Goal: Transaction & Acquisition: Register for event/course

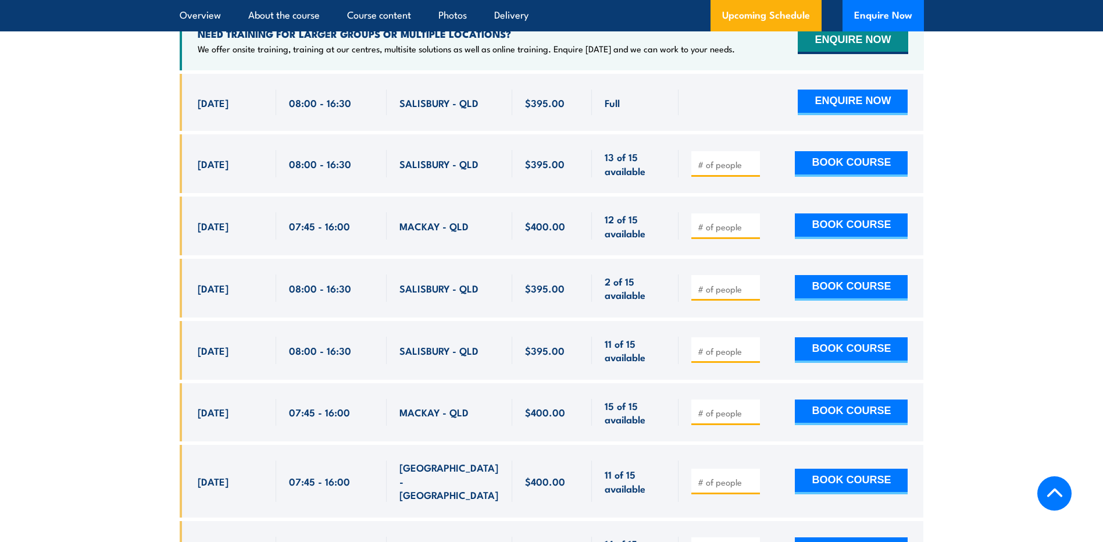
scroll to position [2151, 0]
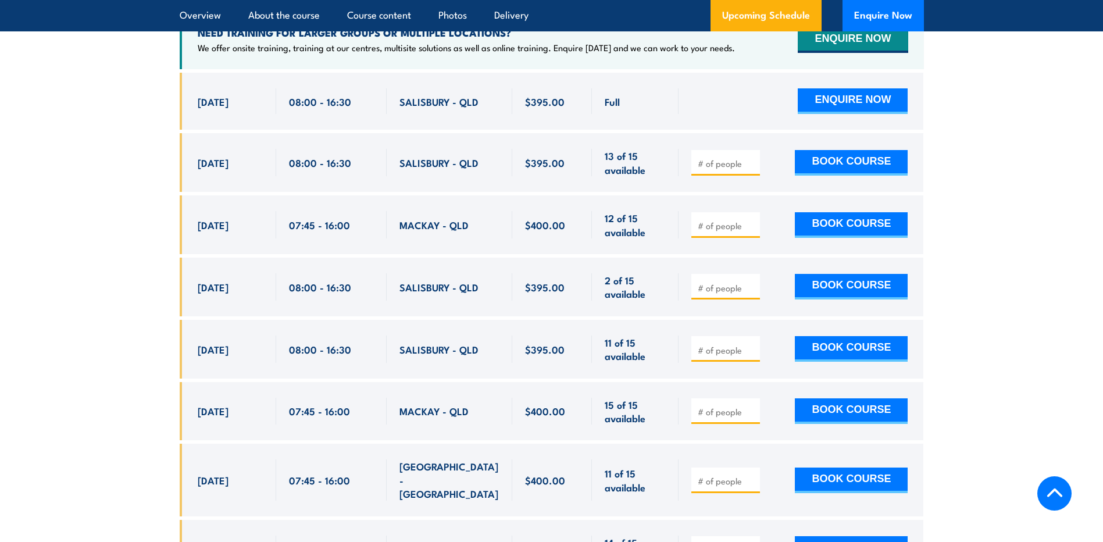
click at [713, 294] on input "number" at bounding box center [726, 288] width 58 height 12
type input "2"
click at [875, 294] on button "BOOK COURSE" at bounding box center [851, 287] width 113 height 26
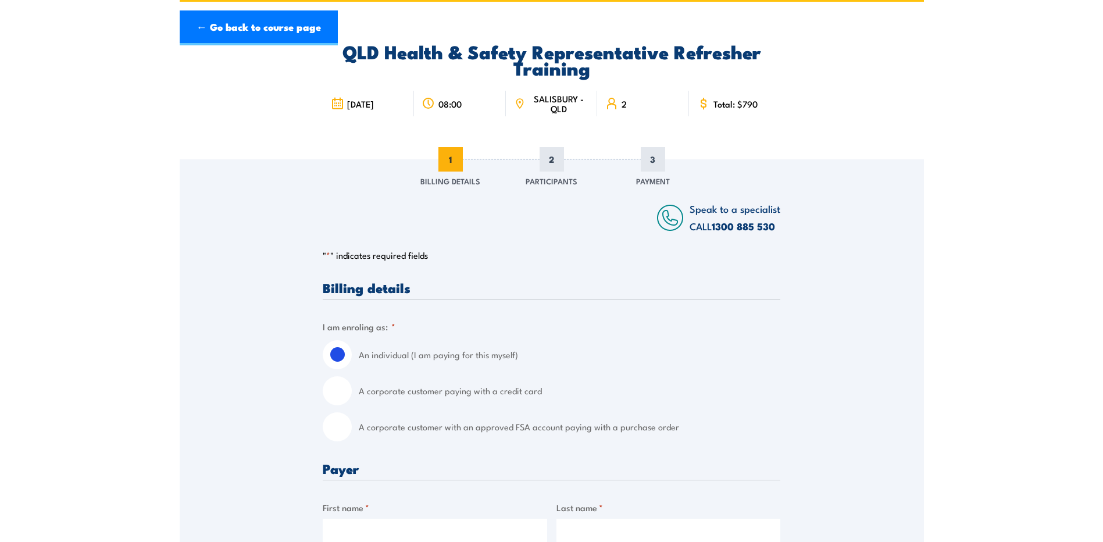
scroll to position [232, 0]
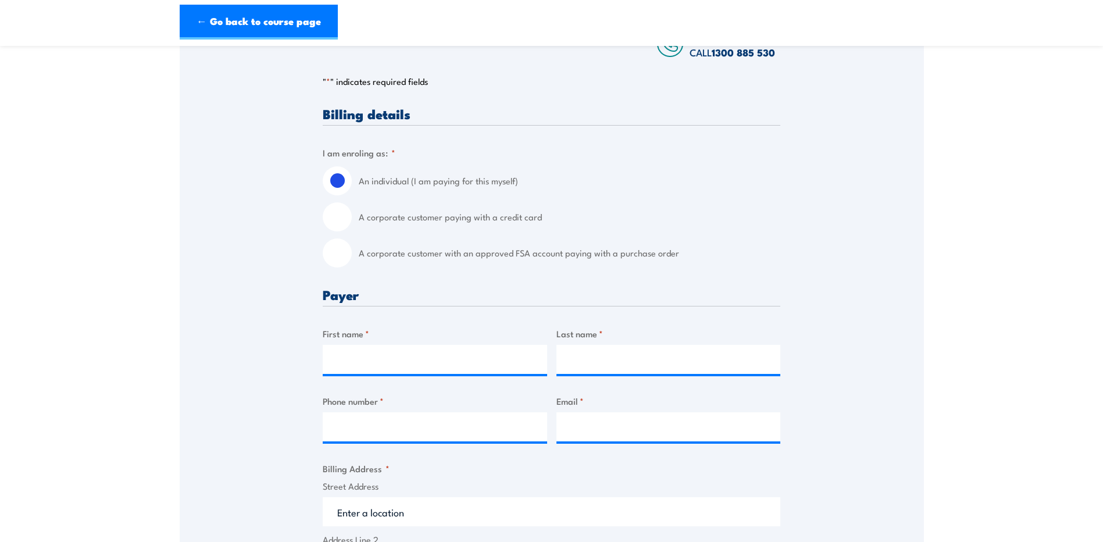
click at [334, 250] on input "A corporate customer with an approved FSA account paying with a purchase order" at bounding box center [337, 252] width 29 height 29
radio input "true"
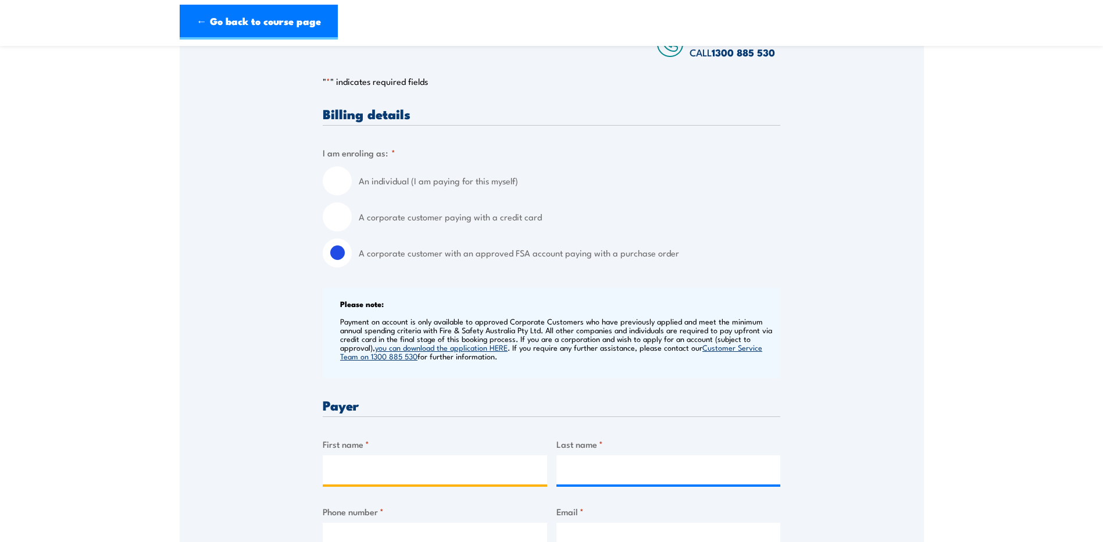
click at [393, 468] on input "First name *" at bounding box center [435, 469] width 224 height 29
type input "Turanga"
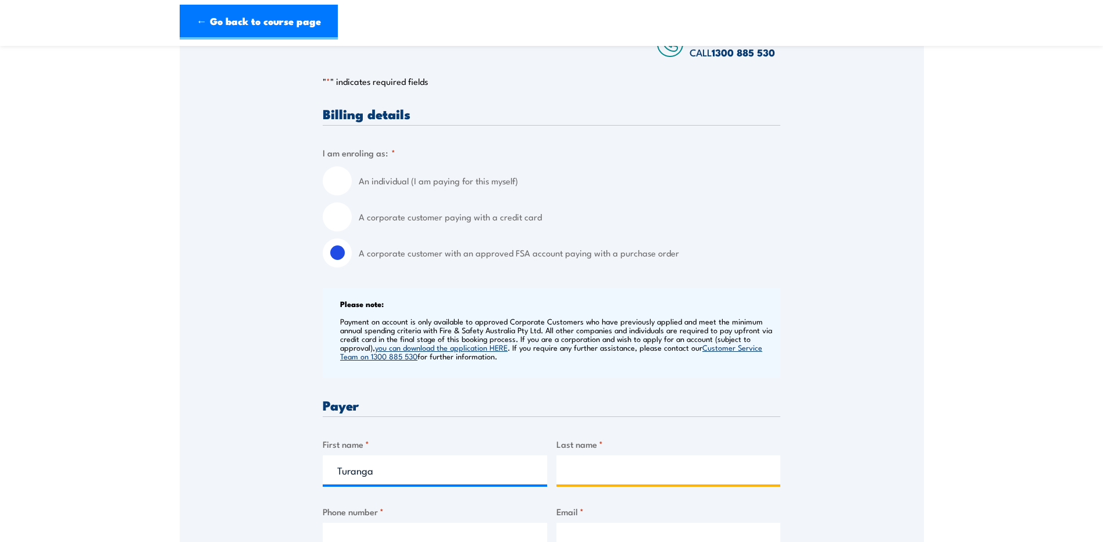
click at [690, 467] on input "Last name *" at bounding box center [668, 469] width 224 height 29
type input "Turanga"
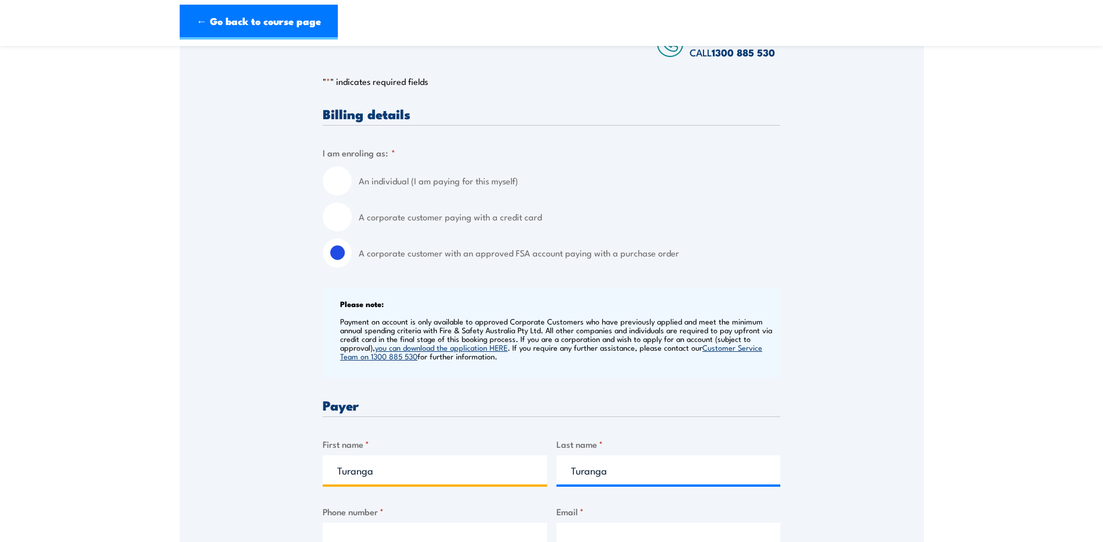
drag, startPoint x: 402, startPoint y: 475, endPoint x: 298, endPoint y: 488, distance: 104.8
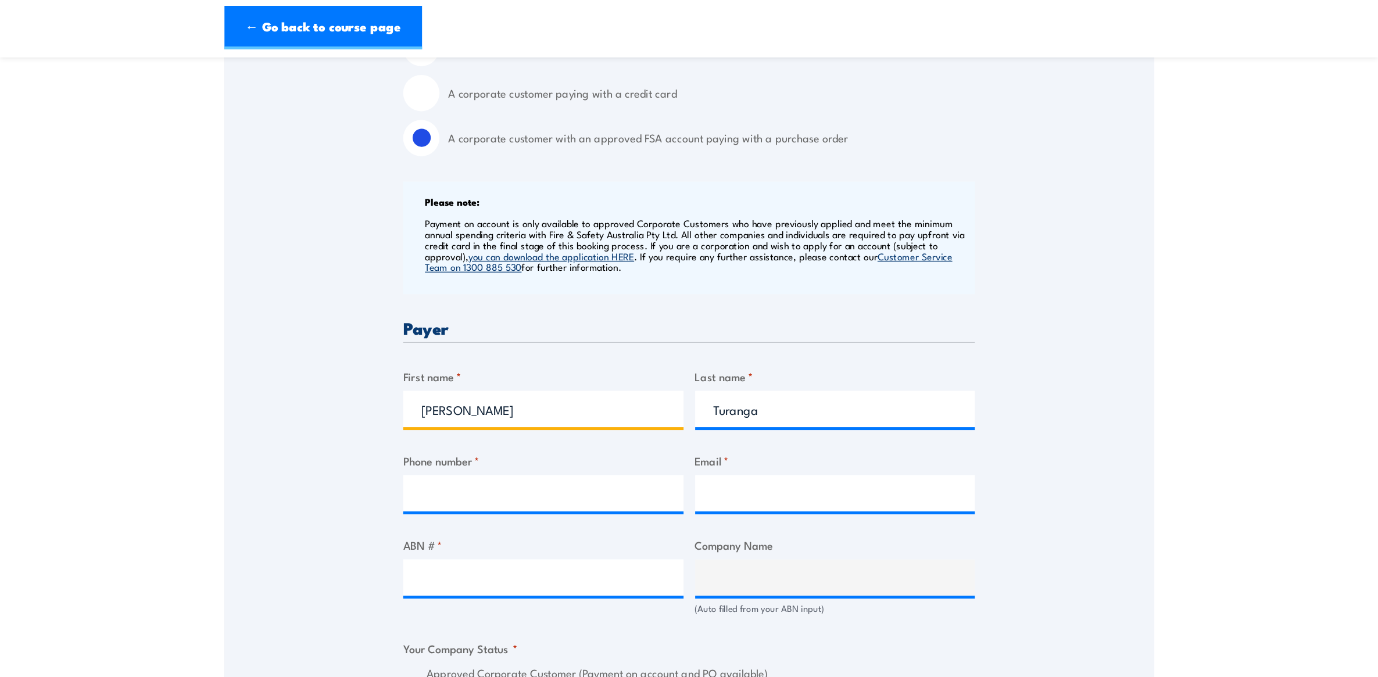
scroll to position [523, 0]
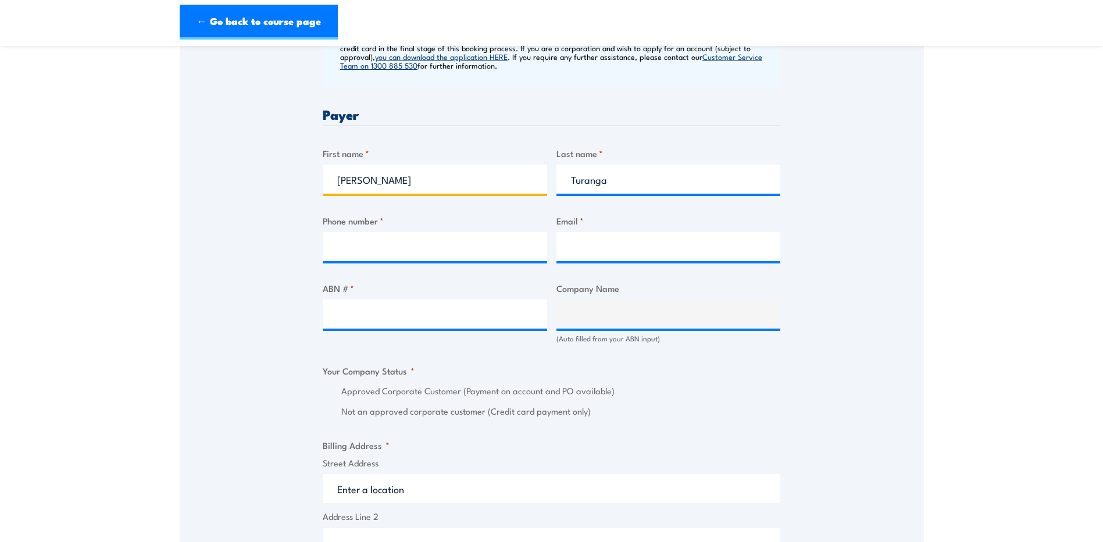
type input "[PERSON_NAME]"
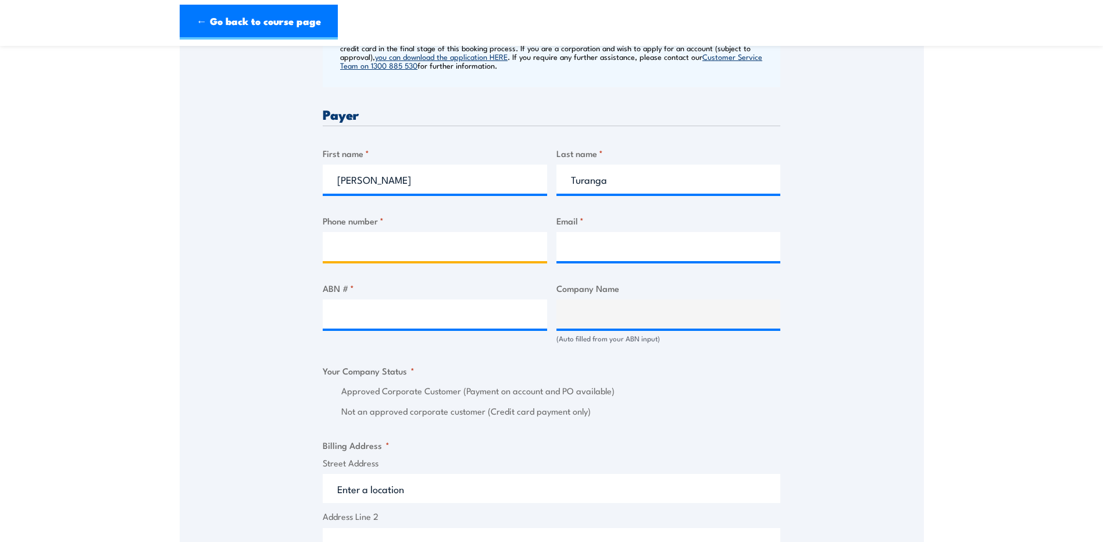
click at [395, 255] on input "Phone number *" at bounding box center [435, 246] width 224 height 29
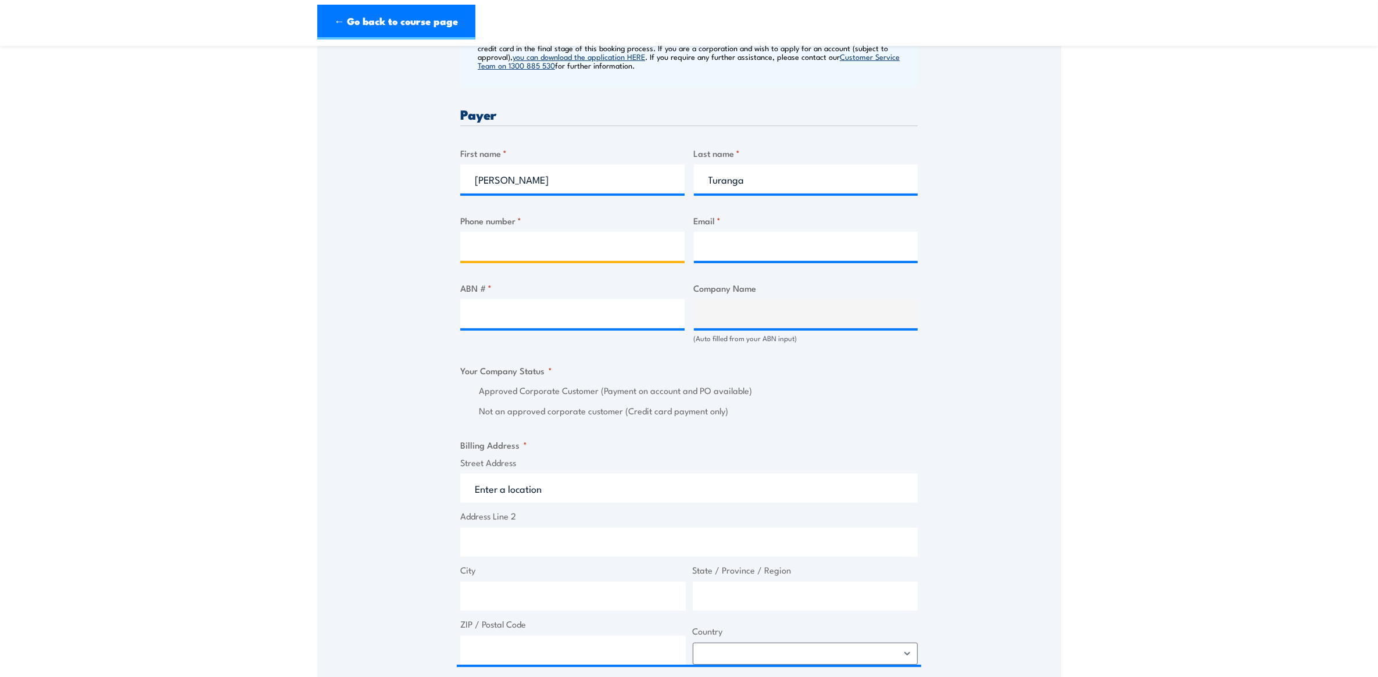
click at [520, 250] on input "Phone number *" at bounding box center [572, 246] width 224 height 29
type input "0730723067"
click at [712, 253] on input "Email *" at bounding box center [806, 246] width 224 height 29
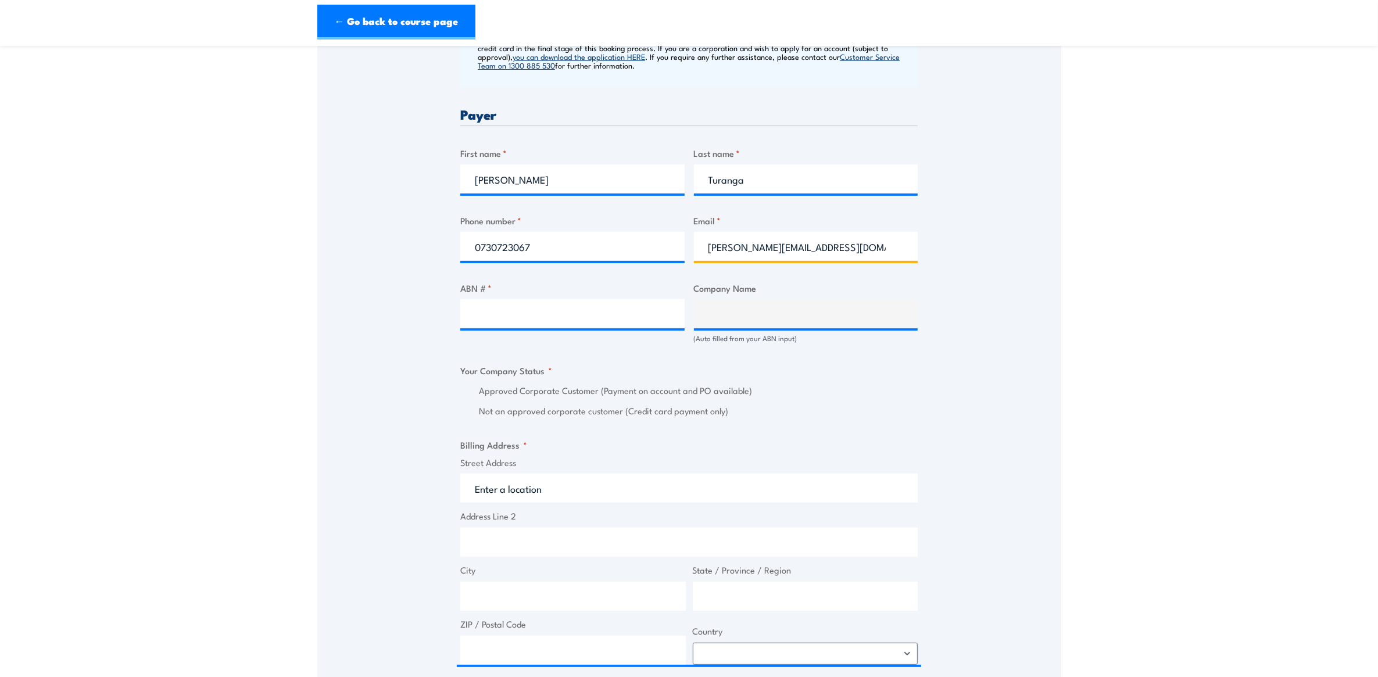
type input "[PERSON_NAME][EMAIL_ADDRESS][DOMAIN_NAME]"
click at [477, 316] on input "ABN # *" at bounding box center [572, 313] width 224 height 29
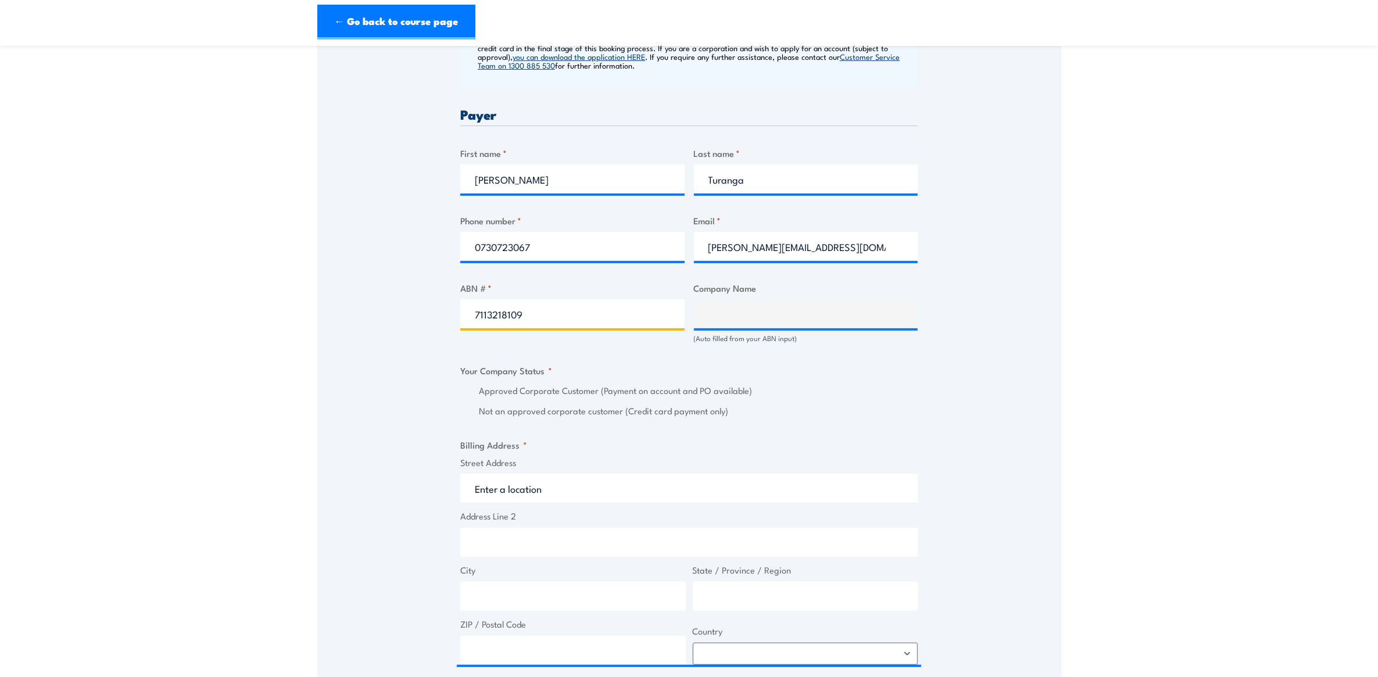
type input "71132181090"
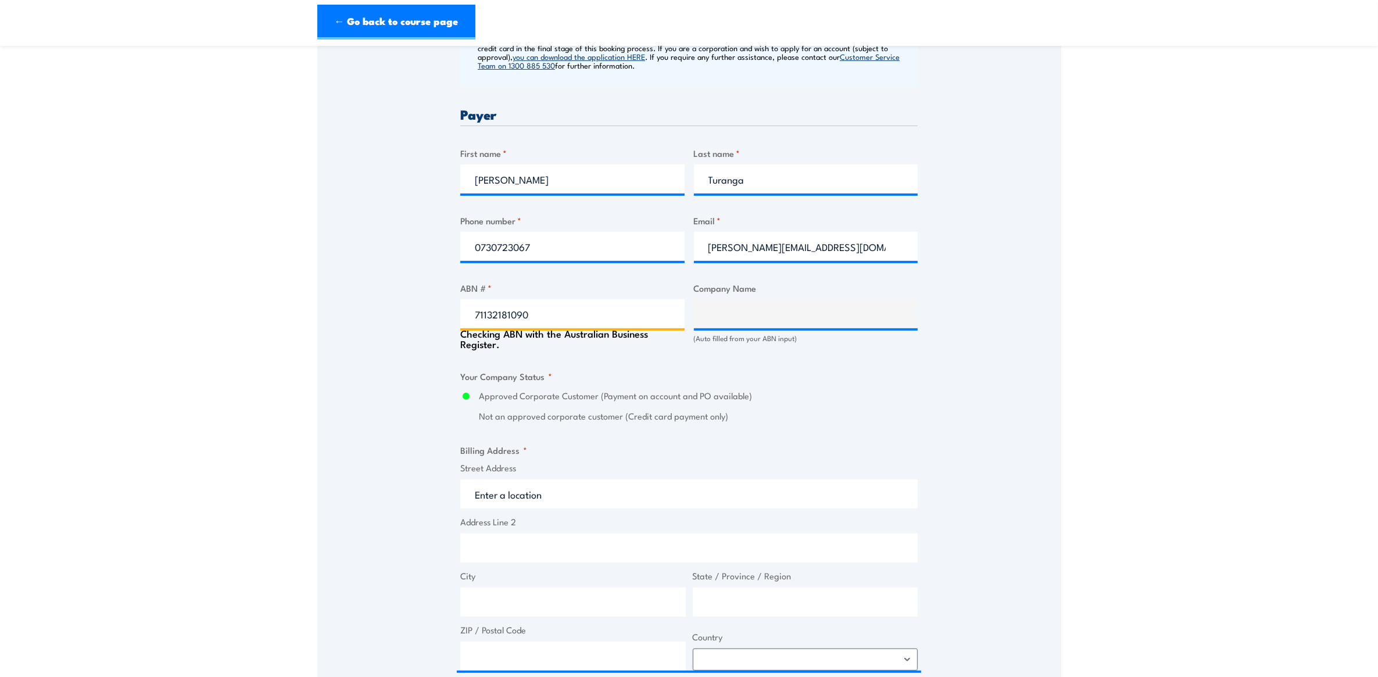
type input "QUEENSLAND RAIL LIMITED"
radio input "true"
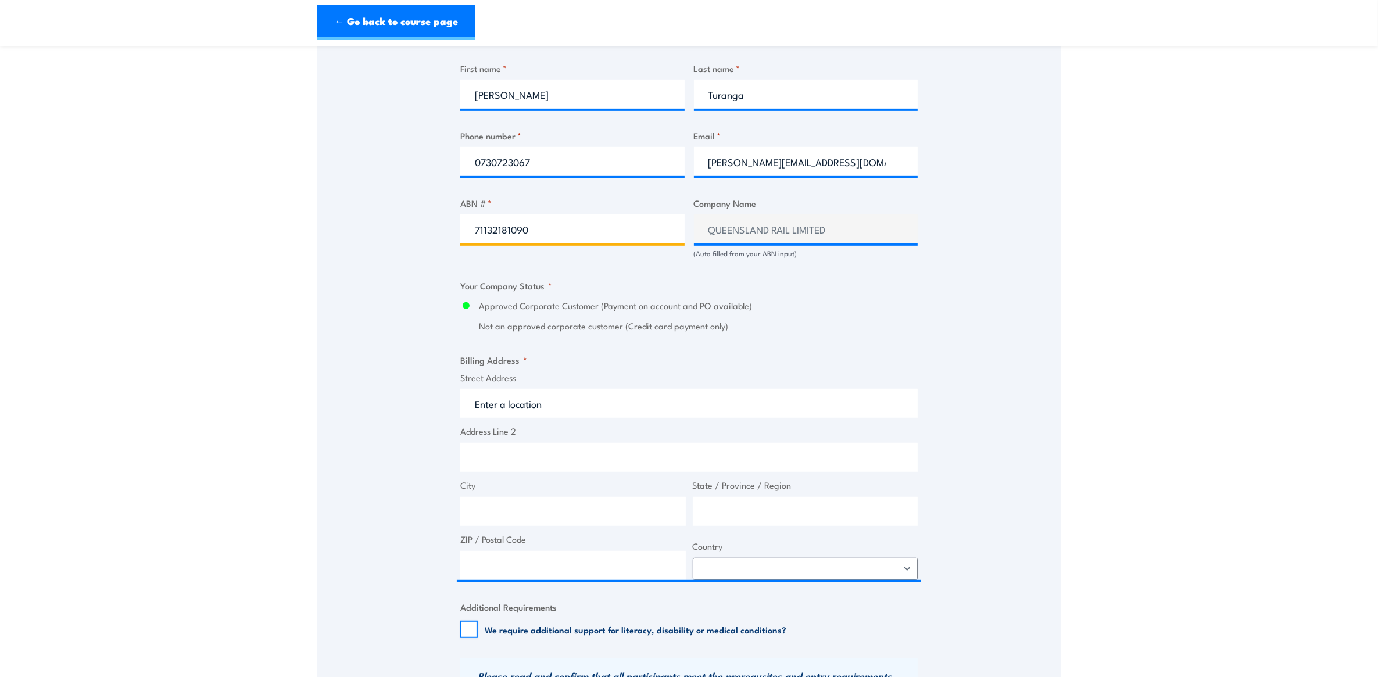
scroll to position [741, 0]
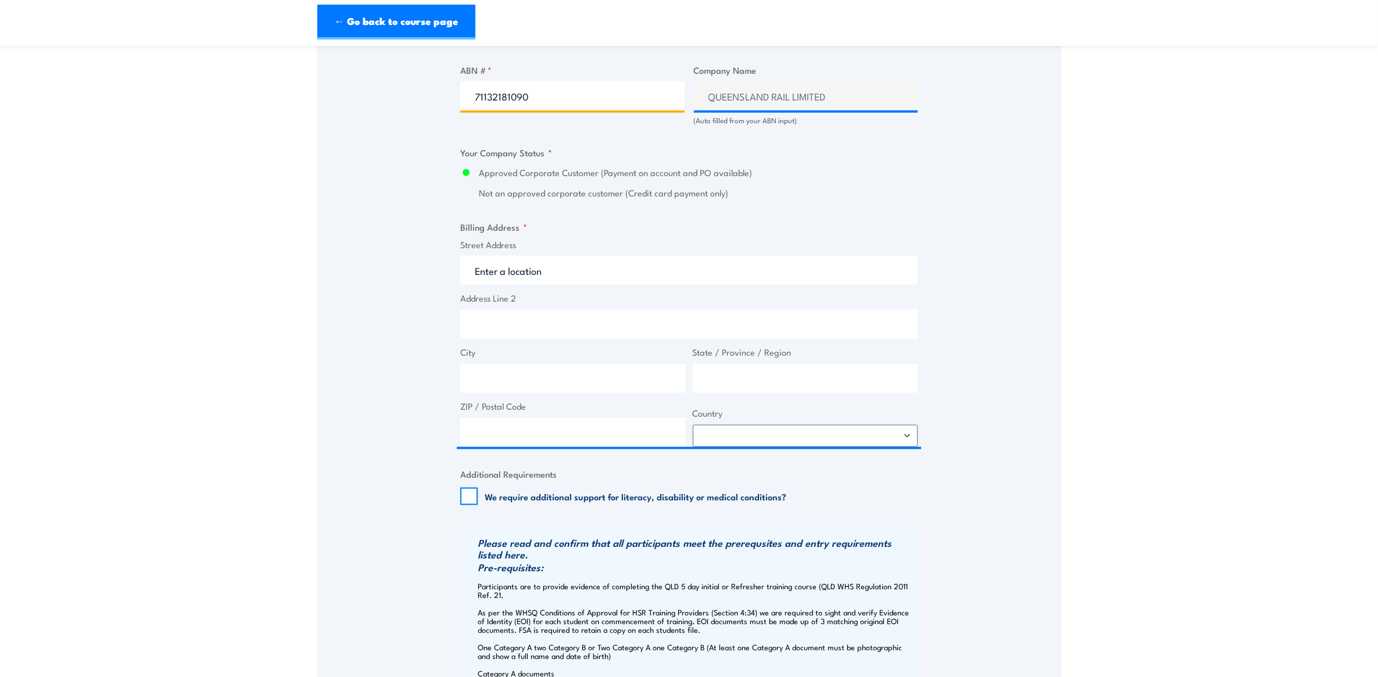
type input "71132181090"
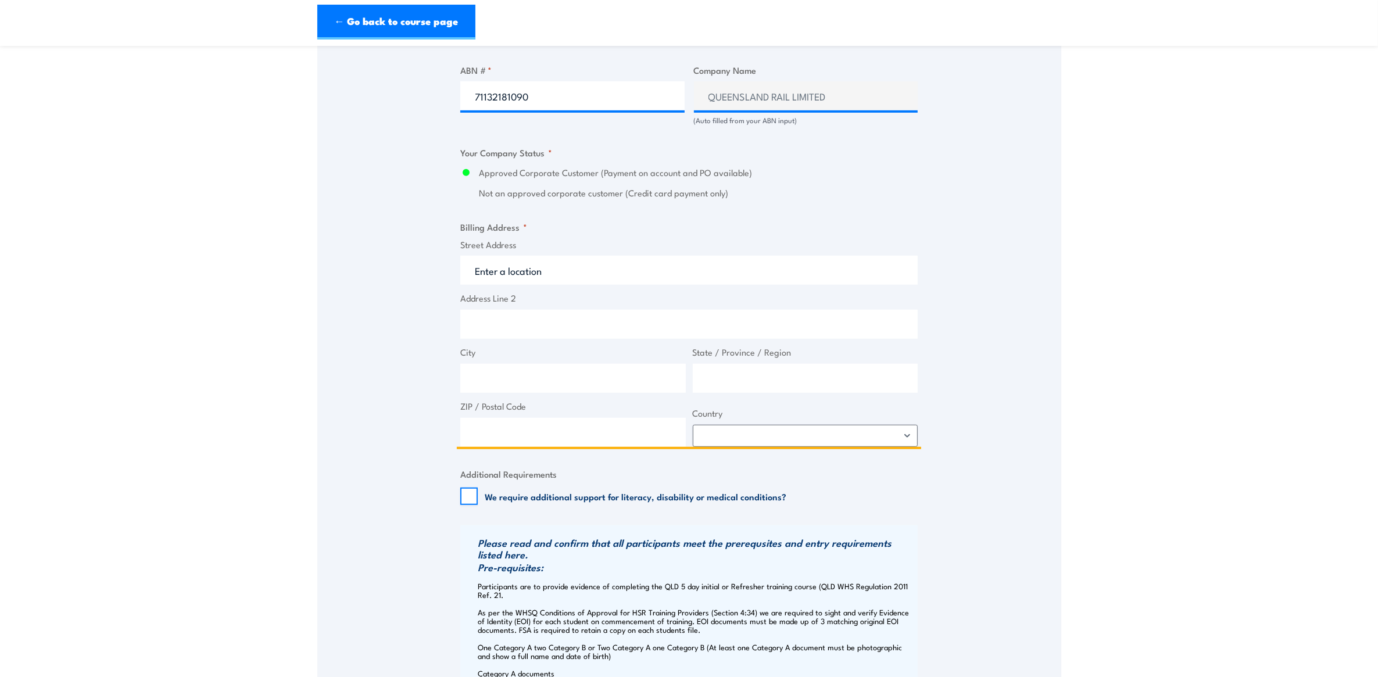
drag, startPoint x: 507, startPoint y: 279, endPoint x: 525, endPoint y: 267, distance: 21.0
click at [507, 275] on input "Street Address" at bounding box center [688, 270] width 457 height 29
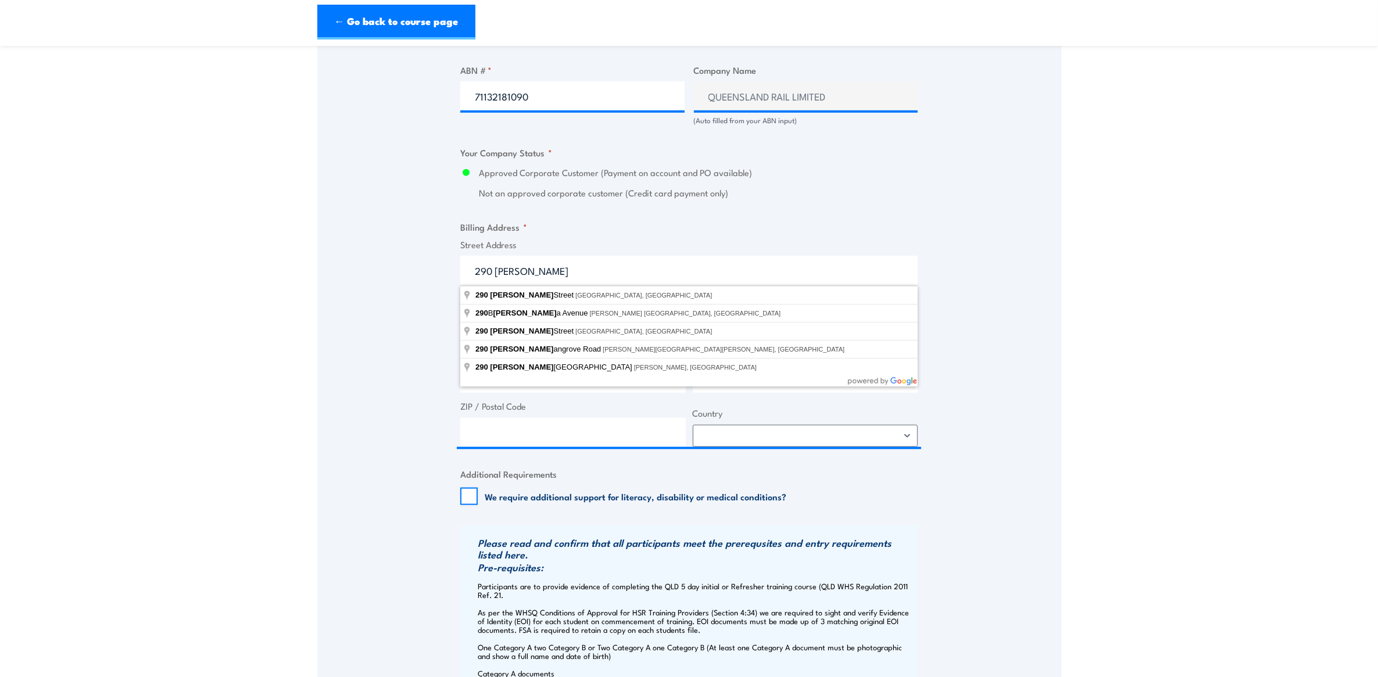
type input "[STREET_ADDRESS][PERSON_NAME]"
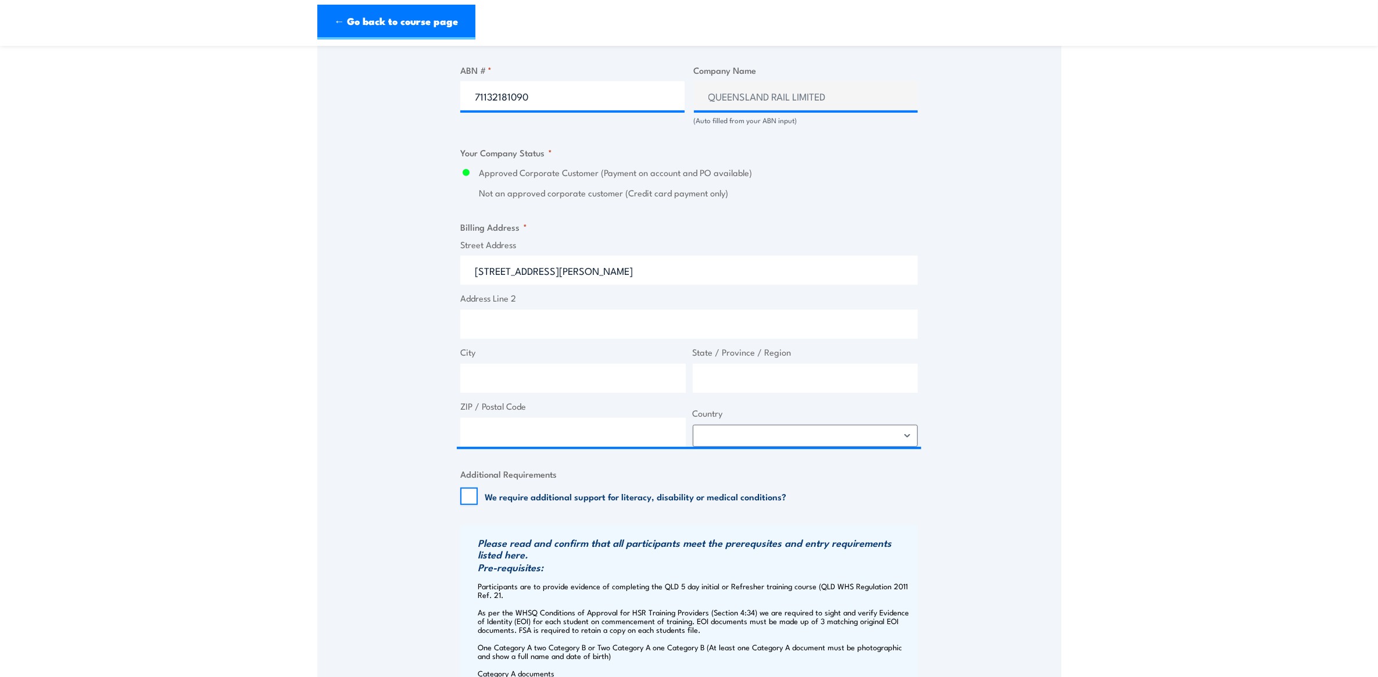
type input "[STREET_ADDRESS][PERSON_NAME]"
type input "[GEOGRAPHIC_DATA]"
type input "4000"
select select "[GEOGRAPHIC_DATA]"
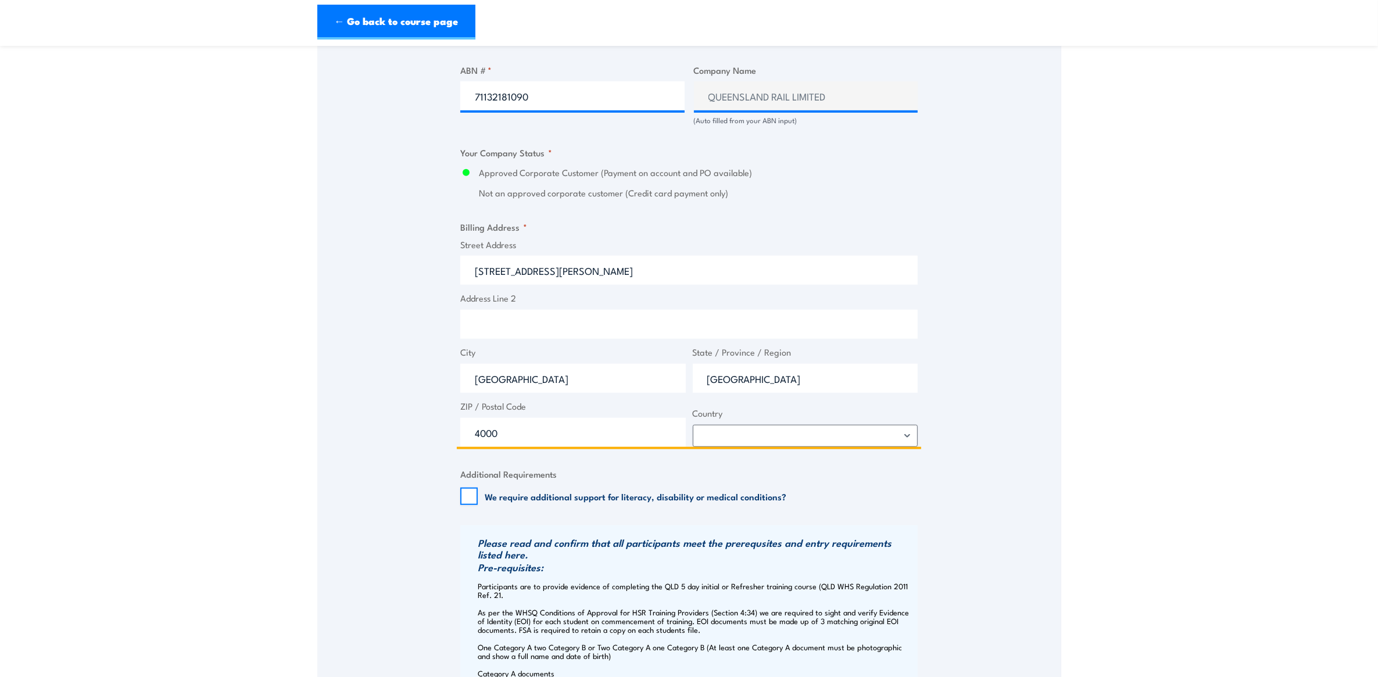
click at [536, 321] on input "Address Line 2" at bounding box center [688, 324] width 457 height 29
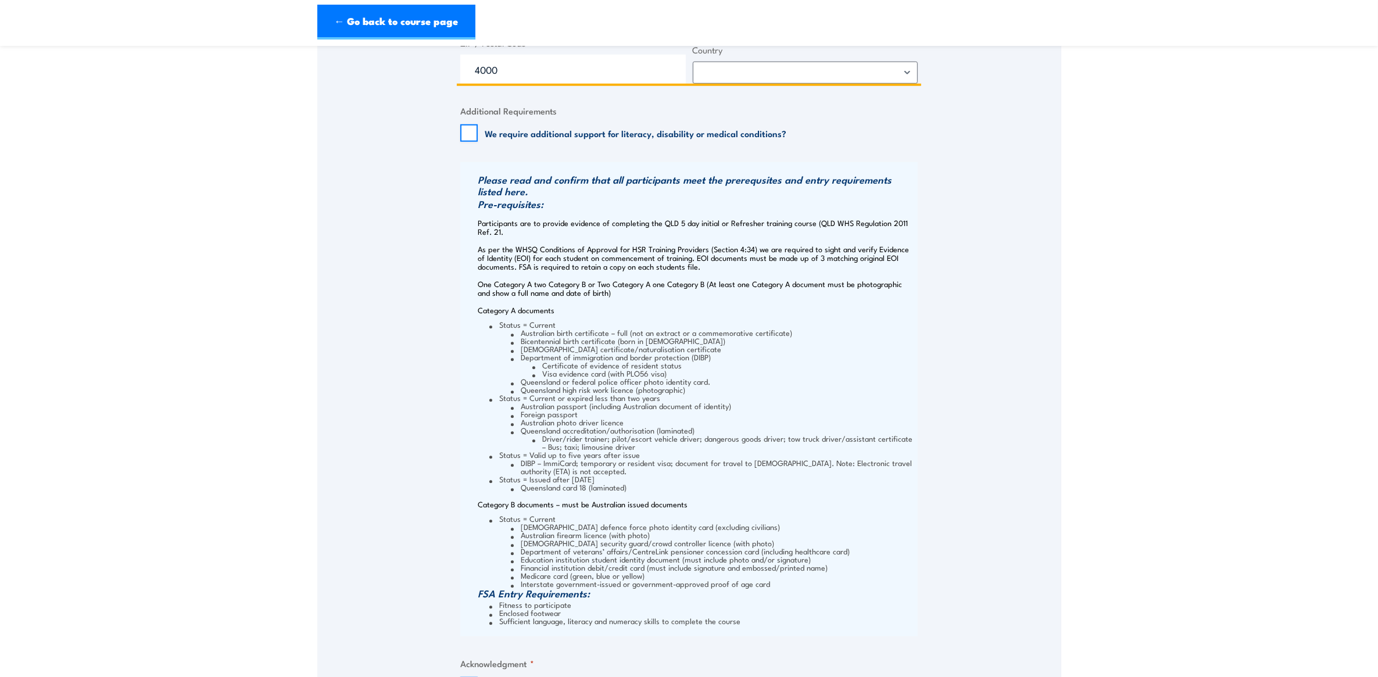
scroll to position [1540, 0]
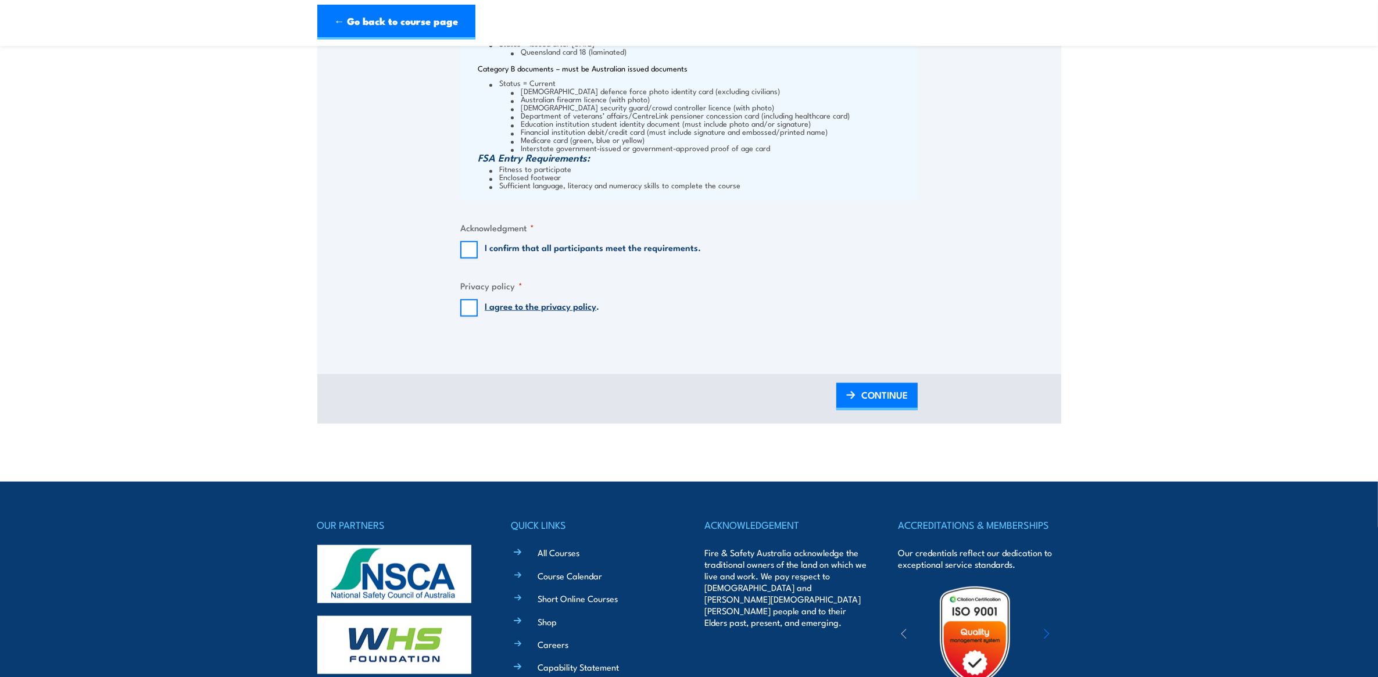
type input "[GEOGRAPHIC_DATA] - Ground Level"
click at [469, 242] on input "I confirm that all participants meet the requirements." at bounding box center [468, 249] width 17 height 17
checkbox input "true"
click at [466, 309] on input "I agree to the privacy policy ." at bounding box center [468, 307] width 17 height 17
checkbox input "true"
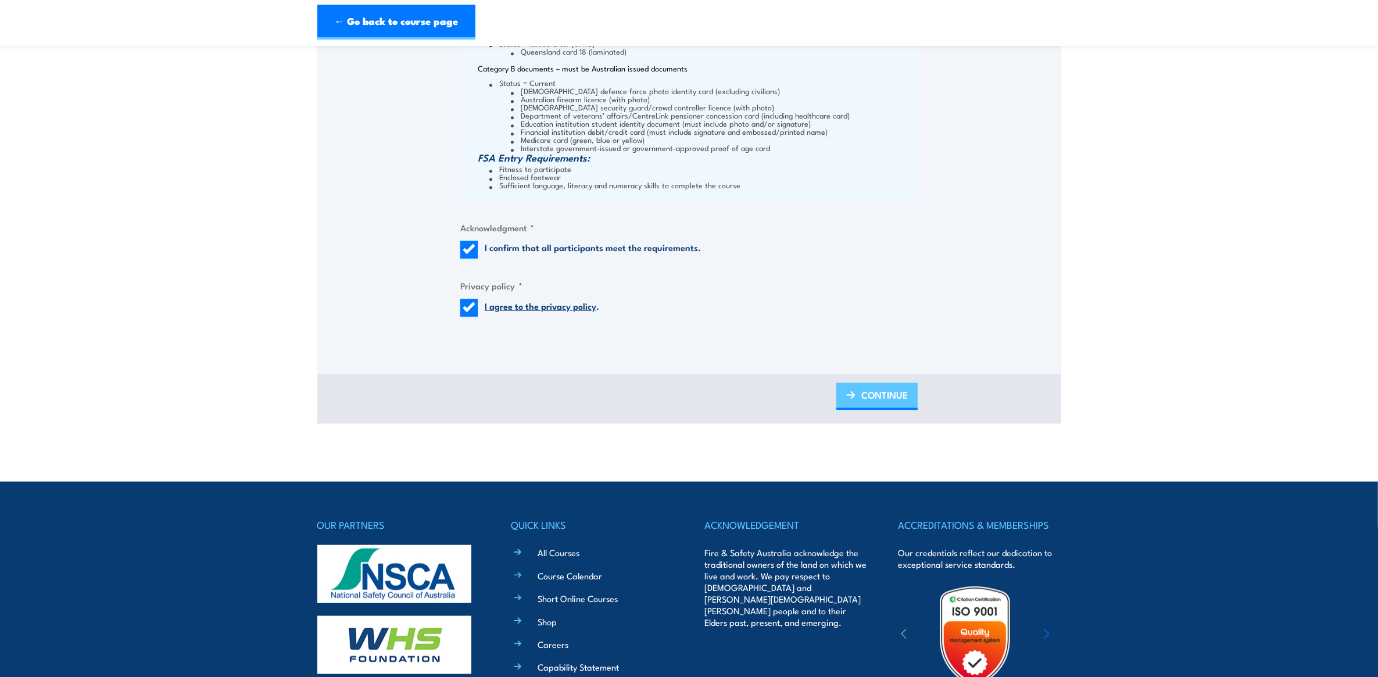
click at [854, 402] on link "CONTINUE" at bounding box center [876, 396] width 81 height 27
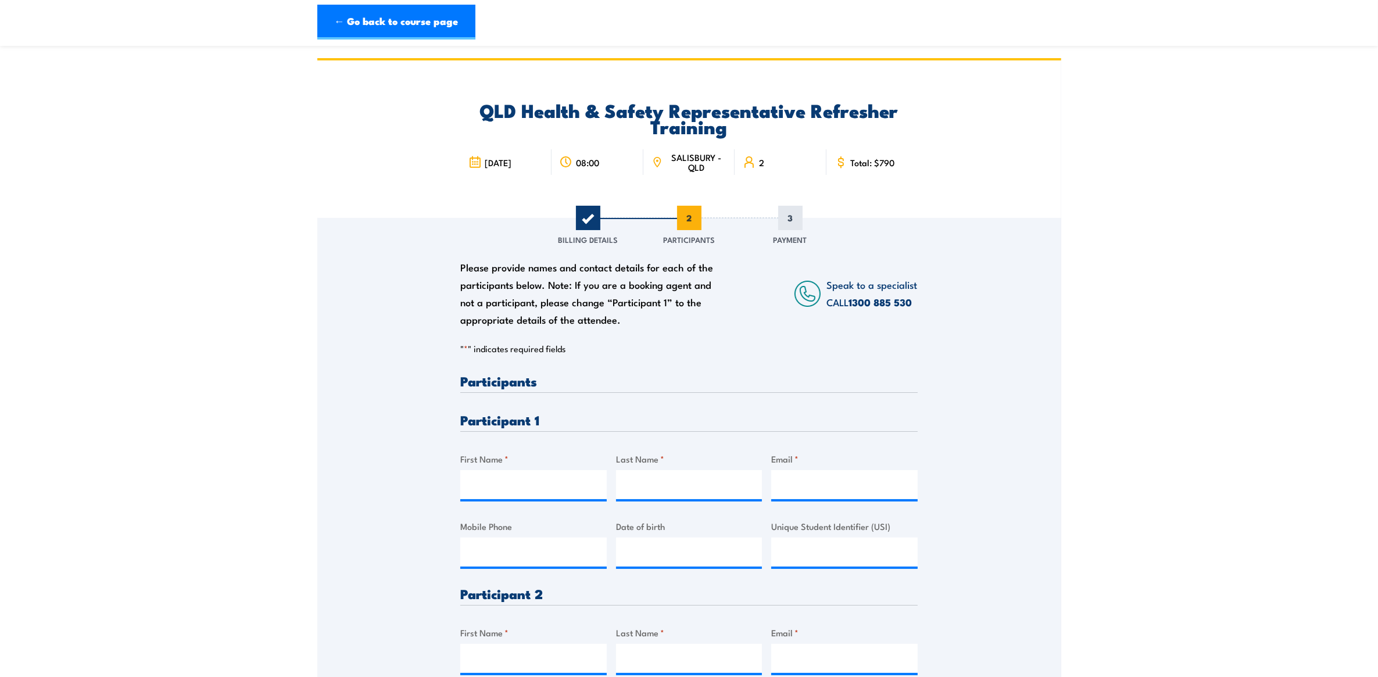
scroll to position [218, 0]
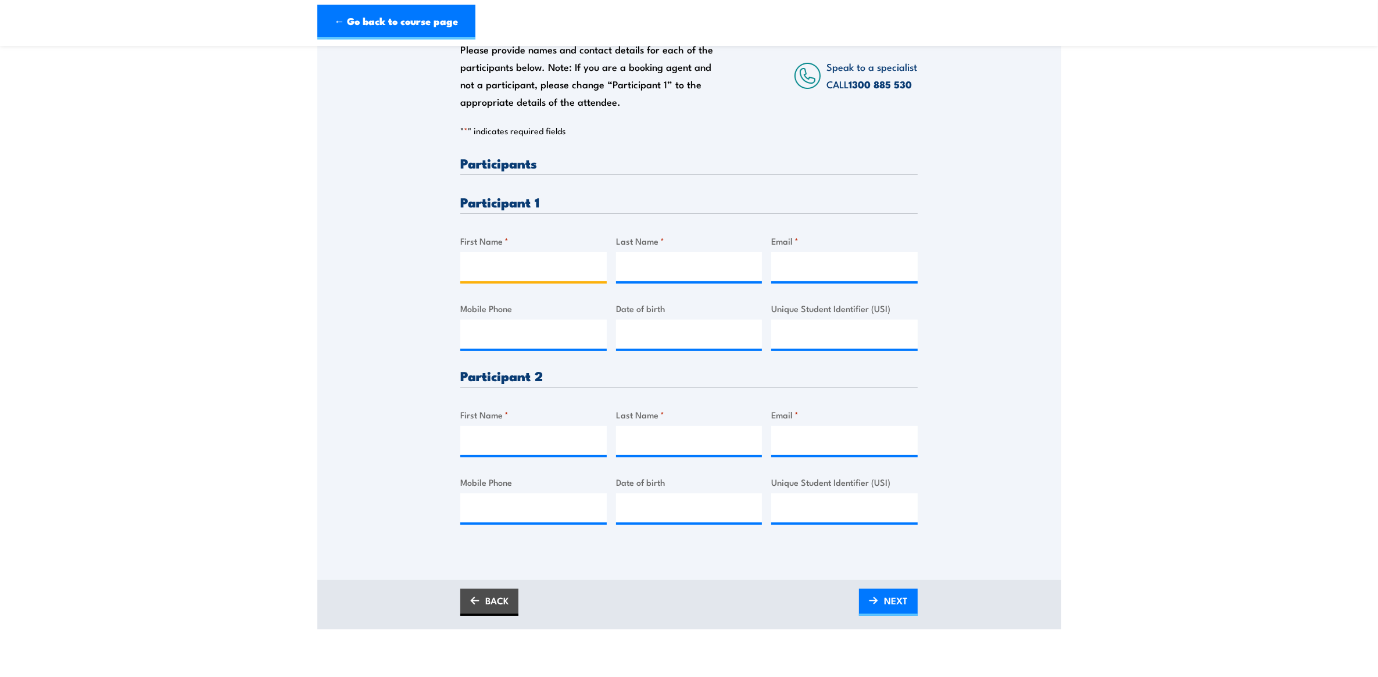
click at [541, 267] on input "First Name *" at bounding box center [533, 266] width 146 height 29
click at [509, 270] on input "[PERSON_NAME]" at bounding box center [533, 266] width 146 height 29
type input "[PERSON_NAME]"
click at [690, 264] on input "Last Name *" at bounding box center [689, 266] width 146 height 29
type input "[PERSON_NAME]"
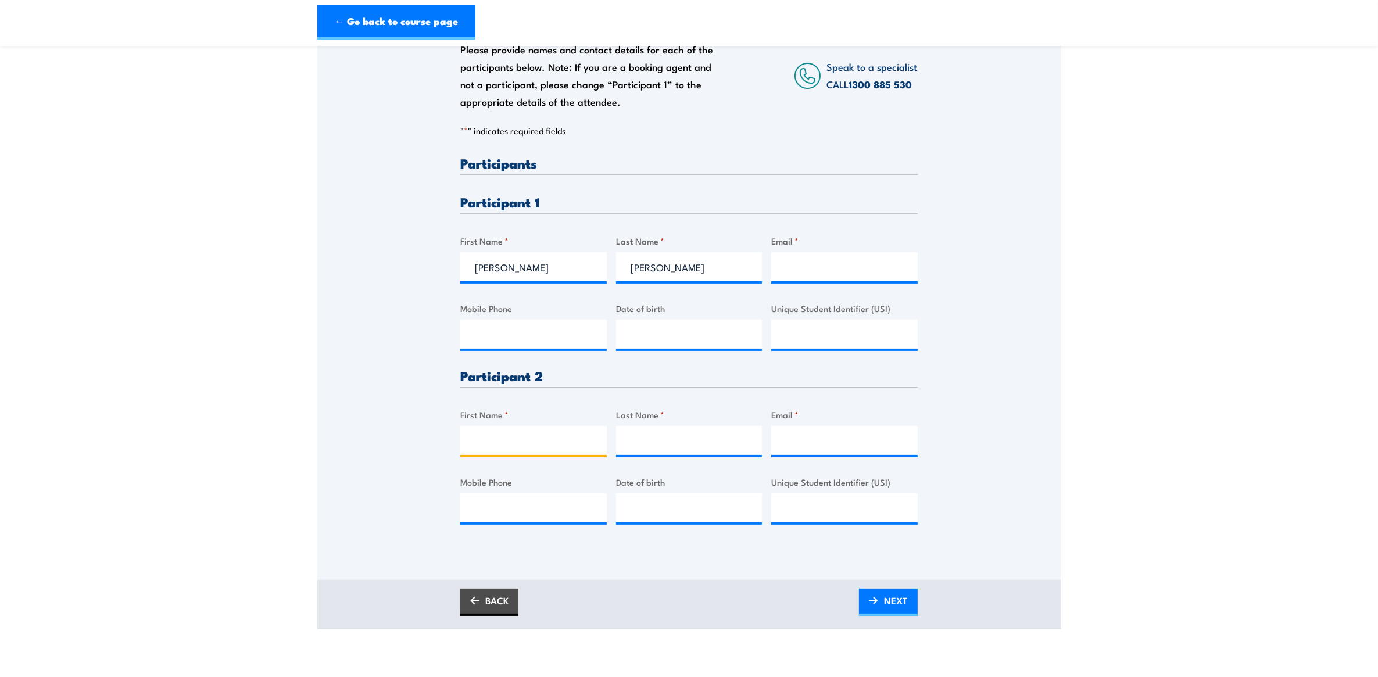
click at [513, 446] on input "First Name *" at bounding box center [533, 440] width 146 height 29
type input "[PERSON_NAME]"
click at [699, 426] on input "Last Name *" at bounding box center [689, 440] width 146 height 29
type input "Buzacott"
click at [827, 439] on input "Email *" at bounding box center [844, 440] width 146 height 29
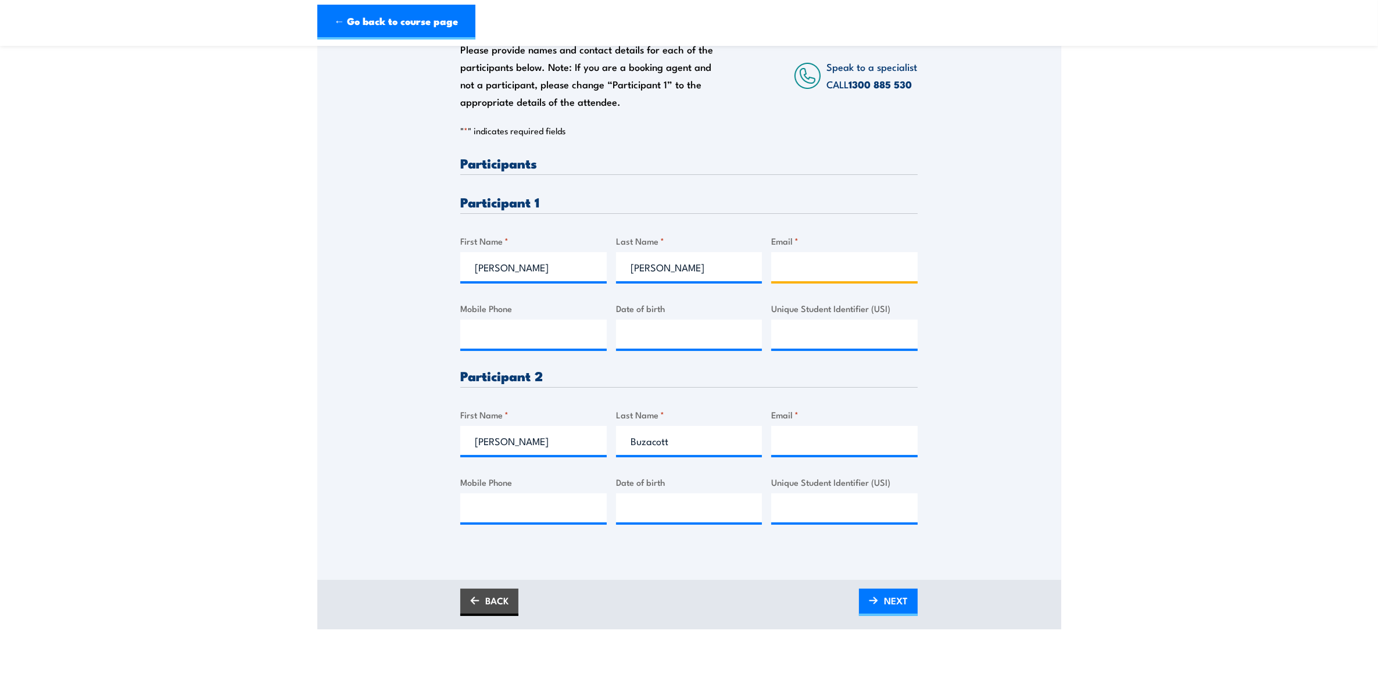
click at [793, 262] on input "Email *" at bounding box center [844, 266] width 146 height 29
type input "[PERSON_NAME][DOMAIN_NAME][EMAIL_ADDRESS][PERSON_NAME][DOMAIN_NAME]"
click at [542, 328] on input "Mobile Phone" at bounding box center [533, 334] width 146 height 29
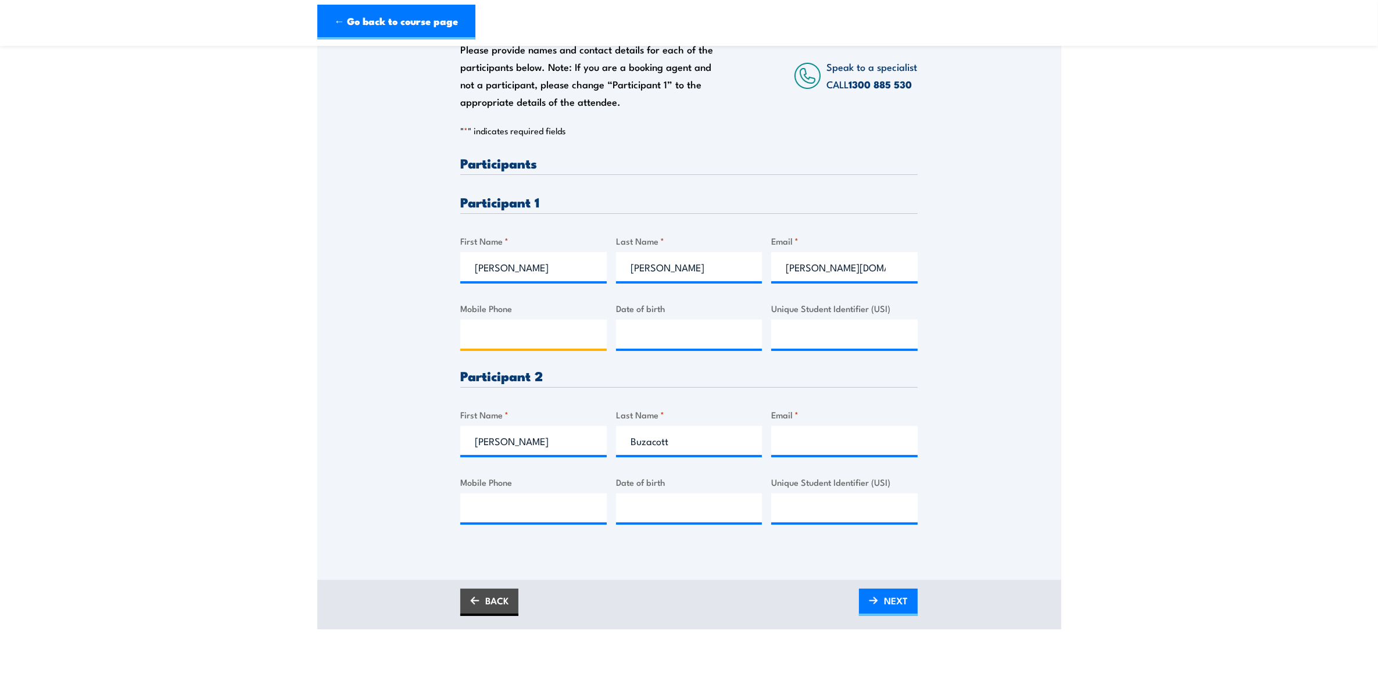
click at [551, 337] on input "Mobile Phone" at bounding box center [533, 334] width 146 height 29
paste input "0417568717"
type input "0417568717"
click at [692, 340] on input "__/__/____" at bounding box center [689, 334] width 146 height 29
type input "[DATE]"
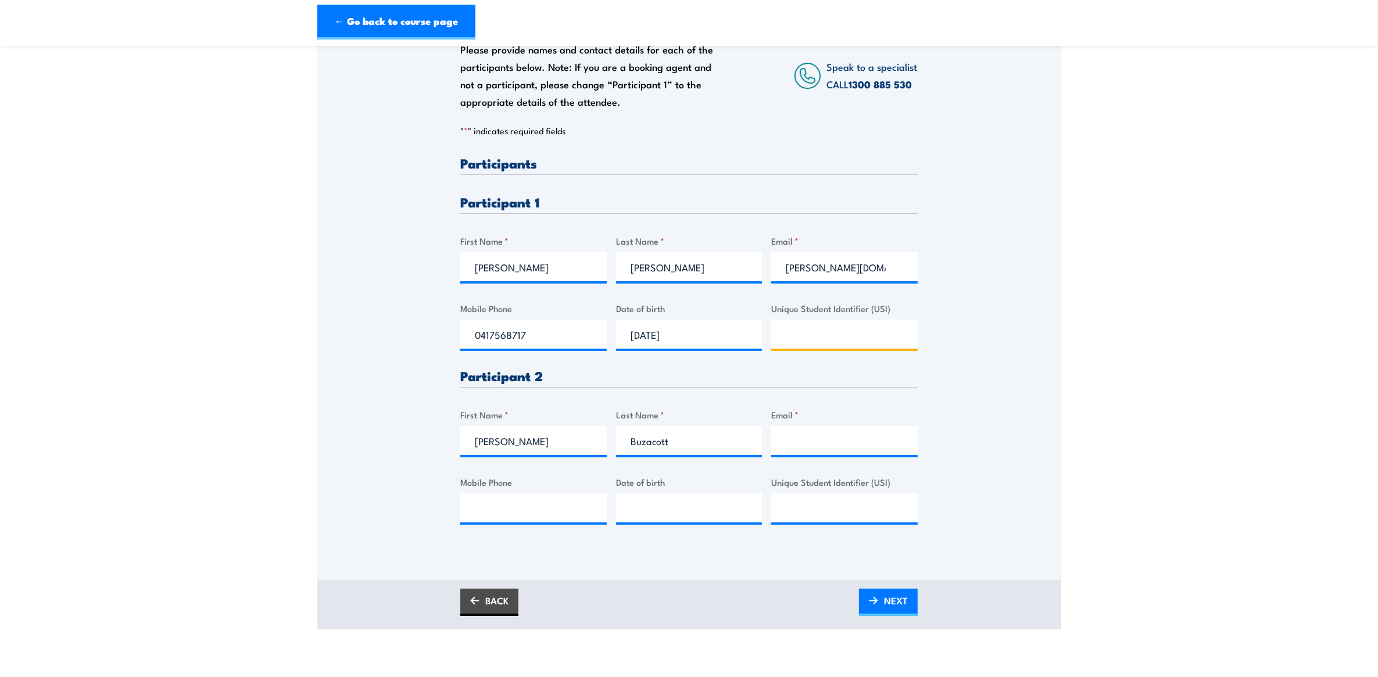
click at [826, 340] on input "Unique Student Identifier (USI)" at bounding box center [844, 334] width 146 height 29
click at [844, 340] on input "Unique Student Identifier (USI)" at bounding box center [844, 334] width 146 height 29
paste input "0417568717"
type input "0417568717"
click at [530, 334] on input "0417568717" at bounding box center [533, 334] width 146 height 29
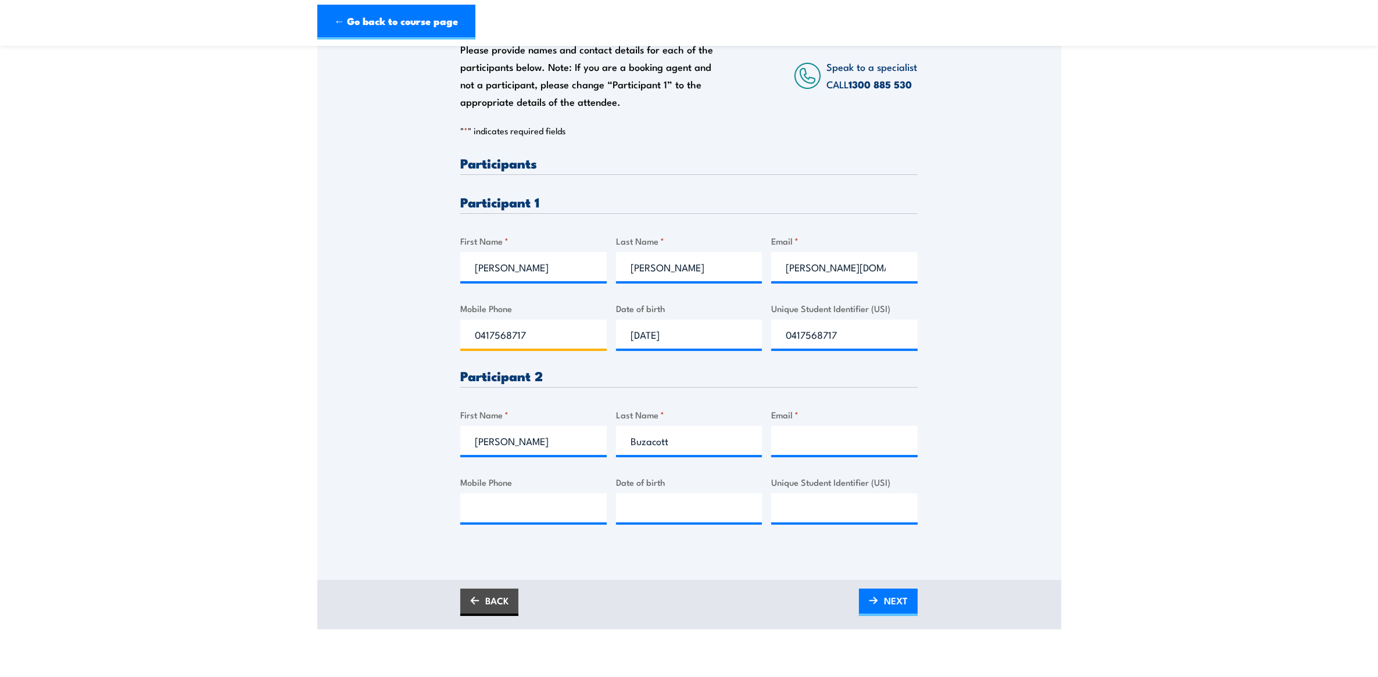
drag, startPoint x: 535, startPoint y: 335, endPoint x: 353, endPoint y: 337, distance: 181.9
click at [330, 328] on div "Please provide names and contact details for each of the participants below. No…" at bounding box center [689, 274] width 744 height 548
paste input "48724393"
type input "0448724393"
type input "__/__/____"
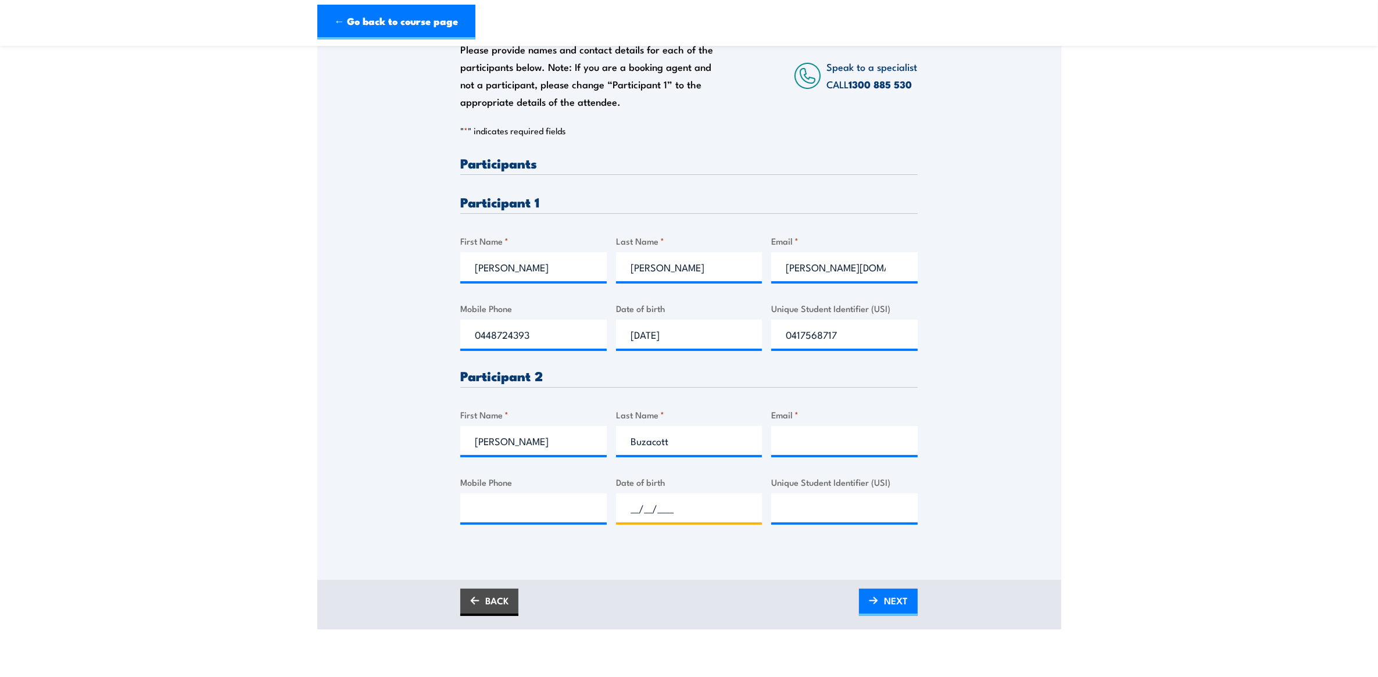
click at [685, 509] on input "__/__/____" at bounding box center [689, 507] width 146 height 29
click at [533, 507] on input "Mobile Phone" at bounding box center [533, 507] width 146 height 29
paste input "0461 485 898"
click at [498, 506] on input "0461 485 898" at bounding box center [533, 507] width 146 height 29
click at [513, 507] on input "0461485 898" at bounding box center [533, 507] width 146 height 29
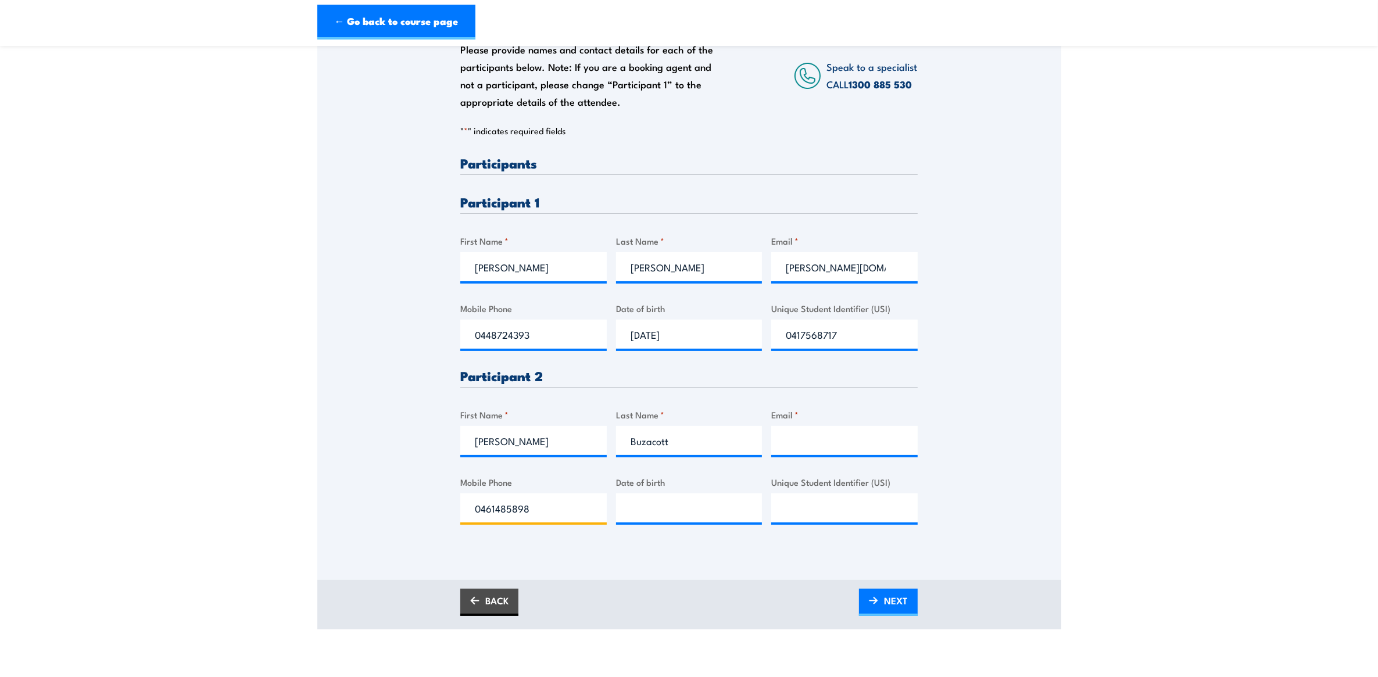
type input "0461485898"
click at [818, 502] on input "Unique Student Identifier (USI)" at bounding box center [844, 507] width 146 height 29
paste input "AK9RVSHLW4"
type input "AK9RVSHLW4"
drag, startPoint x: 825, startPoint y: 323, endPoint x: 845, endPoint y: 341, distance: 26.3
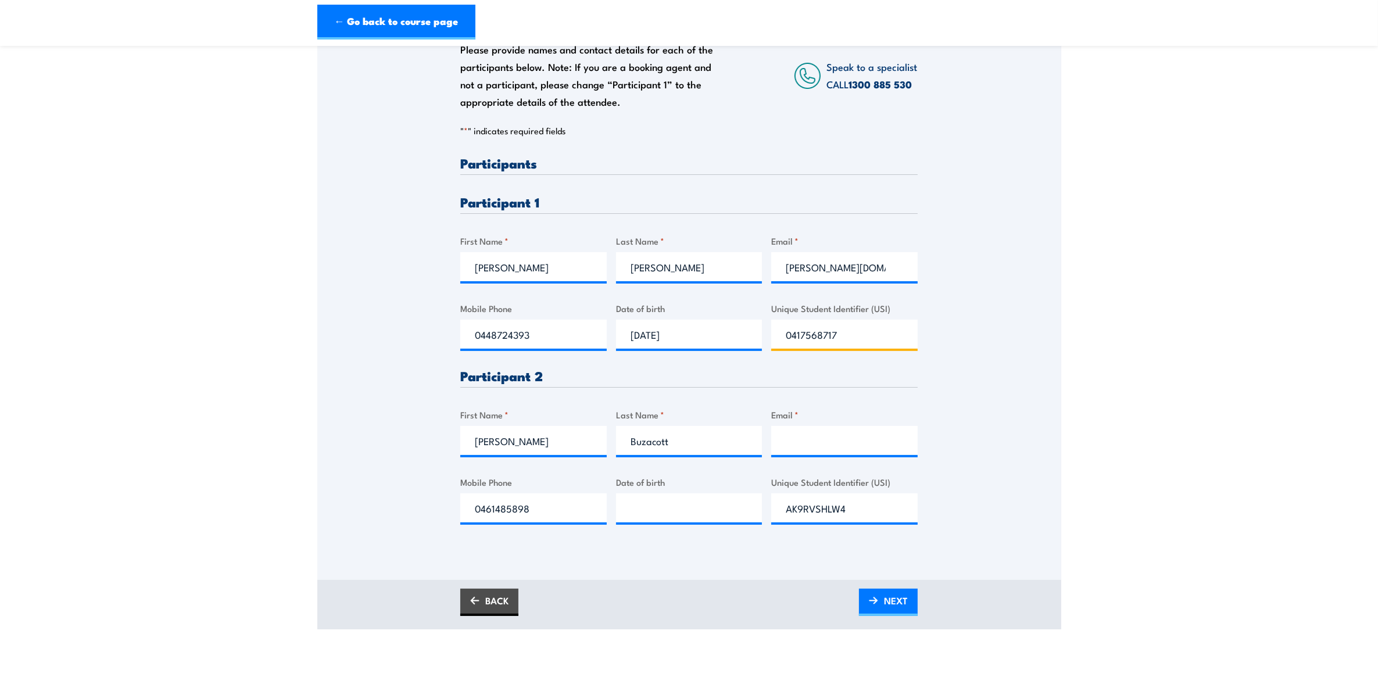
click at [832, 330] on input "0417568717" at bounding box center [844, 334] width 146 height 29
drag, startPoint x: 847, startPoint y: 334, endPoint x: 767, endPoint y: 339, distance: 80.3
click at [759, 332] on div "Please provide names and contact details for each of the participants below. No…" at bounding box center [688, 349] width 457 height 387
click at [806, 338] on input "Unique Student Identifier (USI)" at bounding box center [844, 334] width 146 height 29
paste input "YS2RYZX5NK"
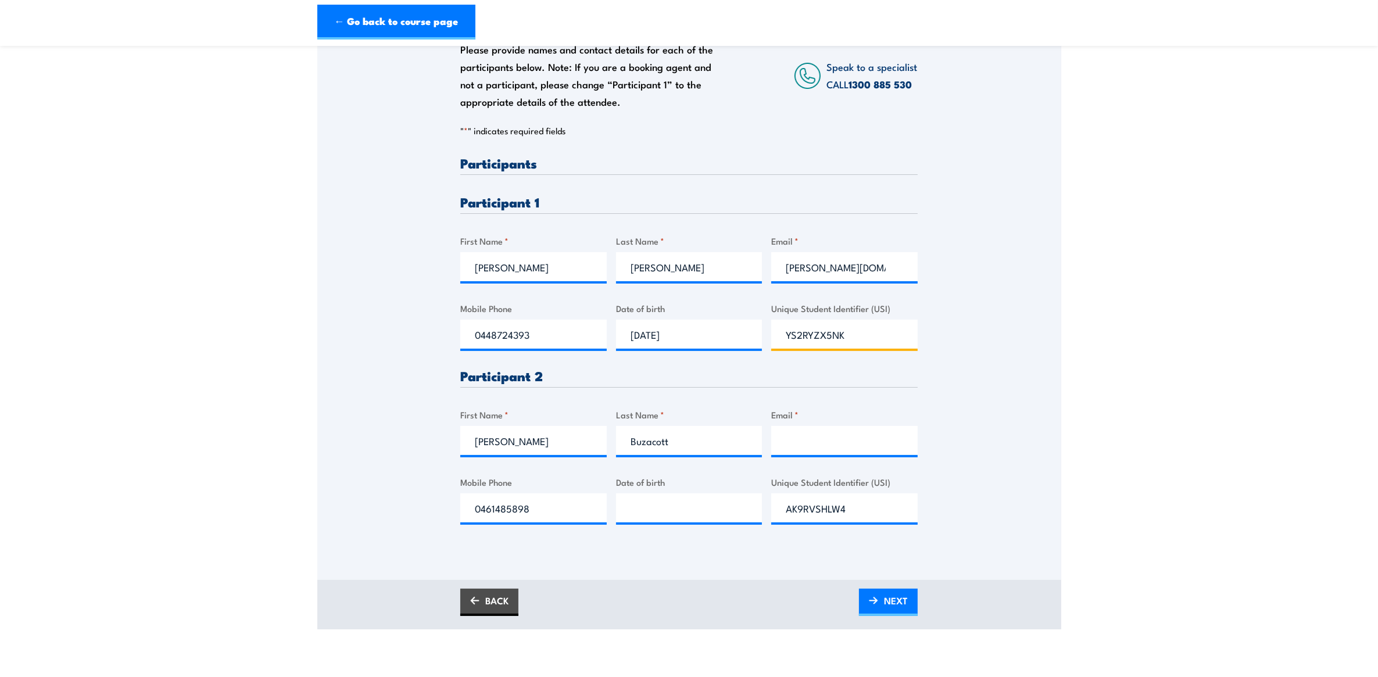
click at [786, 336] on input "YS2RYZX5NK" at bounding box center [844, 334] width 146 height 29
type input "YS2RYZX5NK"
click at [806, 442] on input "Email *" at bounding box center [844, 440] width 146 height 29
click at [821, 435] on input "Email *" at bounding box center [844, 440] width 146 height 29
type input "[PERSON_NAME][EMAIL_ADDRESS][DOMAIN_NAME]"
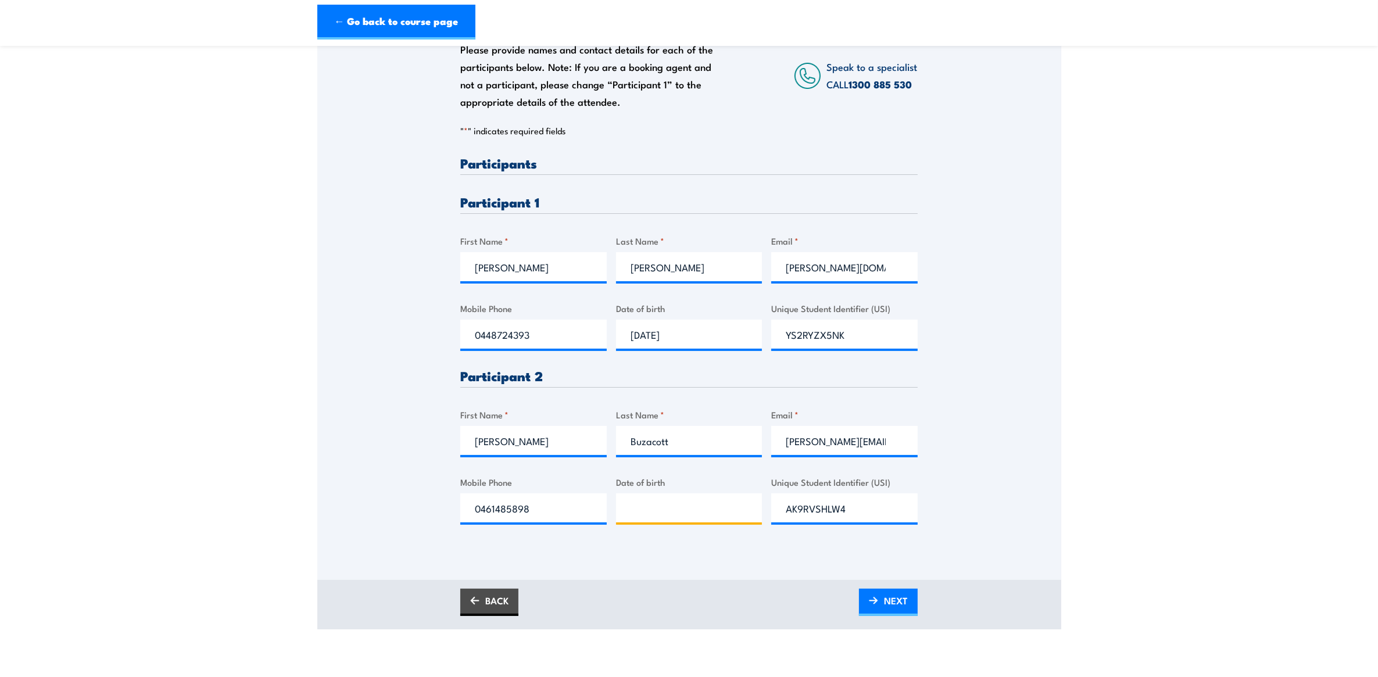
type input "__/__/____"
click at [667, 513] on input "__/__/____" at bounding box center [689, 507] width 146 height 29
type input "__/__/____"
click at [697, 510] on input "__/__/____" at bounding box center [689, 507] width 146 height 29
click at [686, 506] on input "__/__/____" at bounding box center [689, 507] width 146 height 29
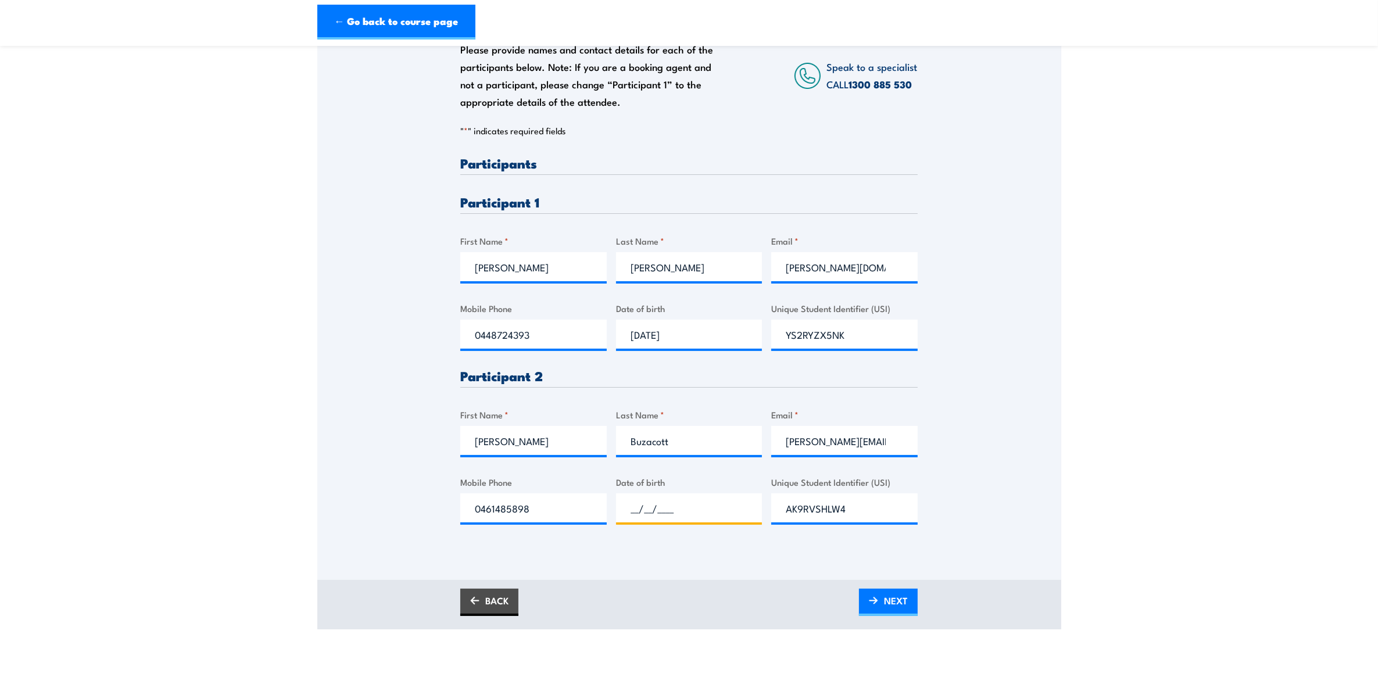
paste input "[DATE]"
type input "[DATE]"
click at [894, 541] on span "NEXT" at bounding box center [896, 600] width 24 height 31
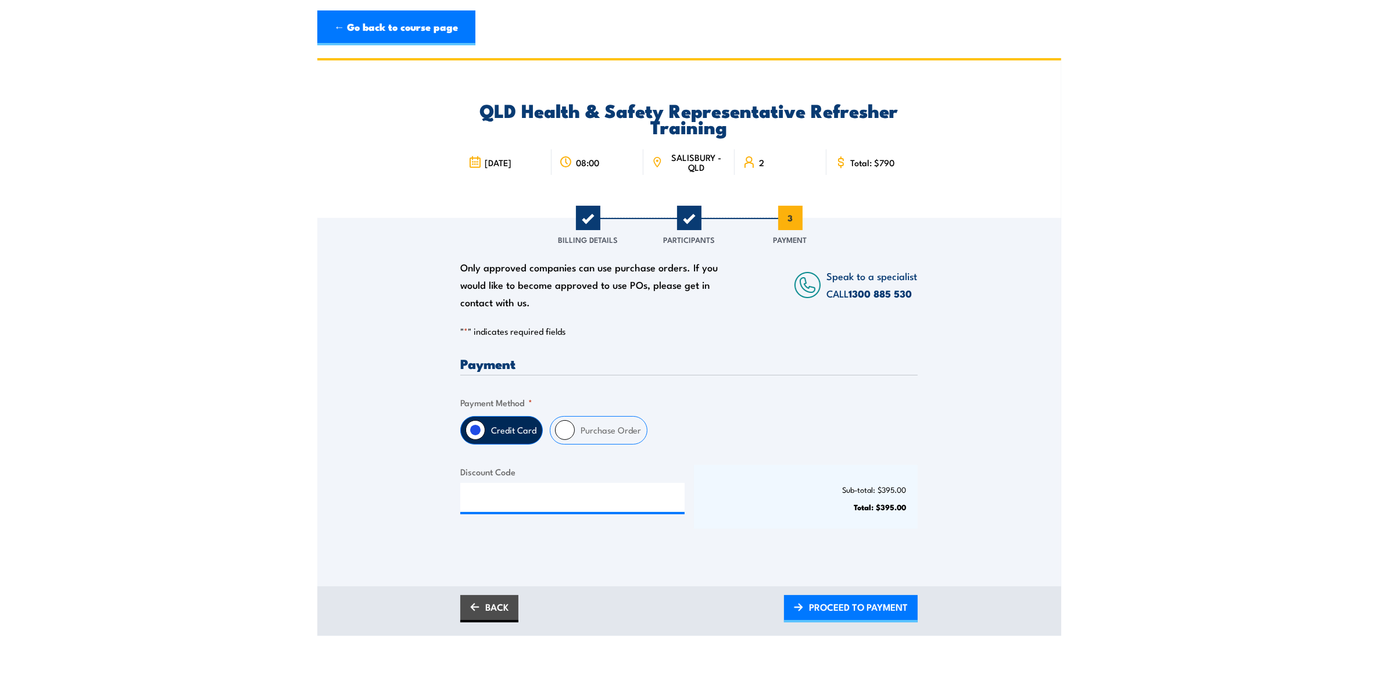
click at [567, 425] on input "Purchase Order" at bounding box center [565, 430] width 20 height 20
radio input "true"
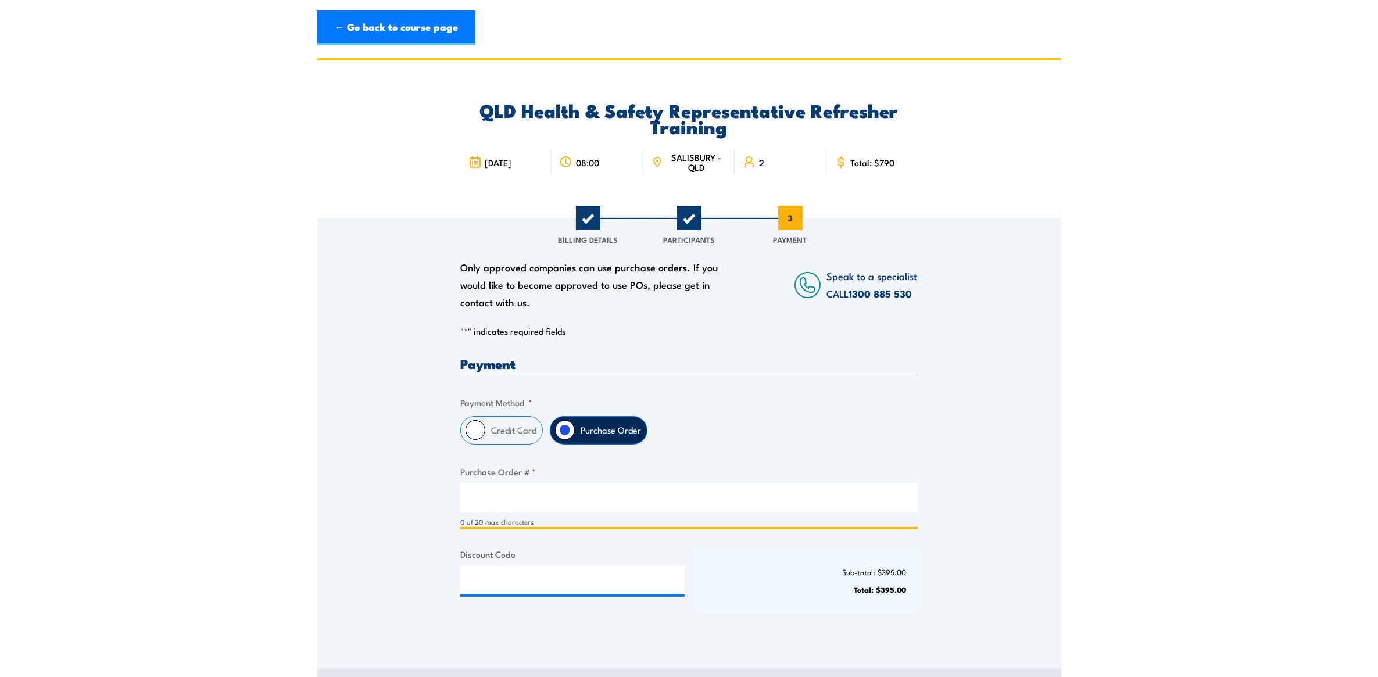
click at [557, 498] on input "Purchase Order # *" at bounding box center [688, 497] width 457 height 29
click at [676, 501] on input "Purchase Order # *" at bounding box center [688, 497] width 457 height 29
paste input "4502953148"
click at [474, 496] on input "4502953148" at bounding box center [688, 497] width 457 height 29
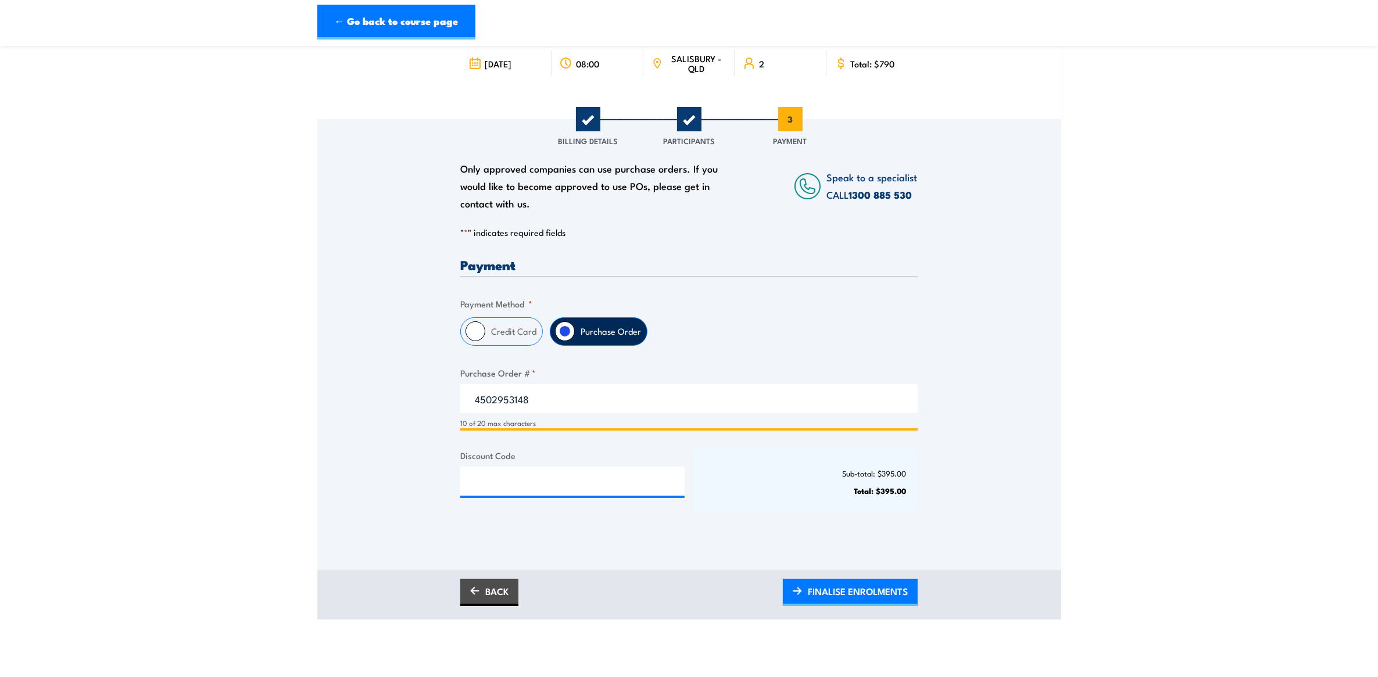
scroll to position [73, 0]
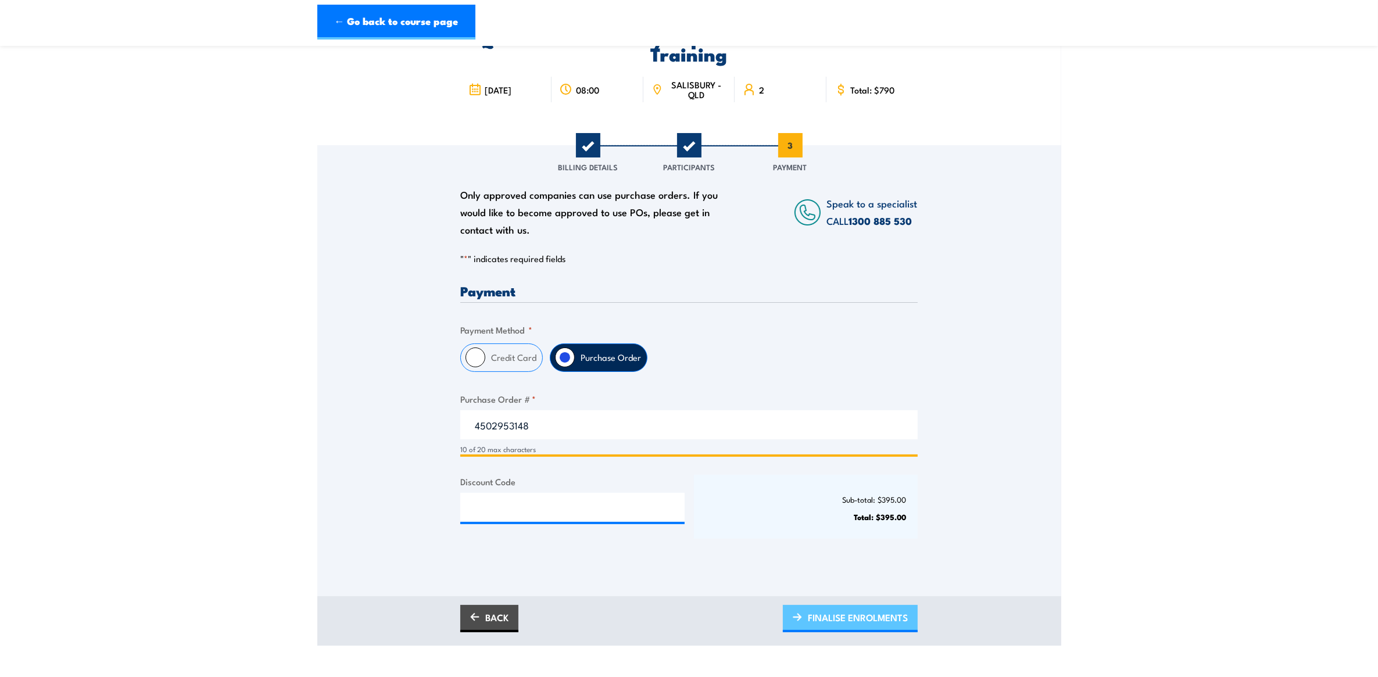
type input "4502953148"
click at [856, 541] on span "FINALISE ENROLMENTS" at bounding box center [858, 617] width 100 height 31
